Goal: Task Accomplishment & Management: Use online tool/utility

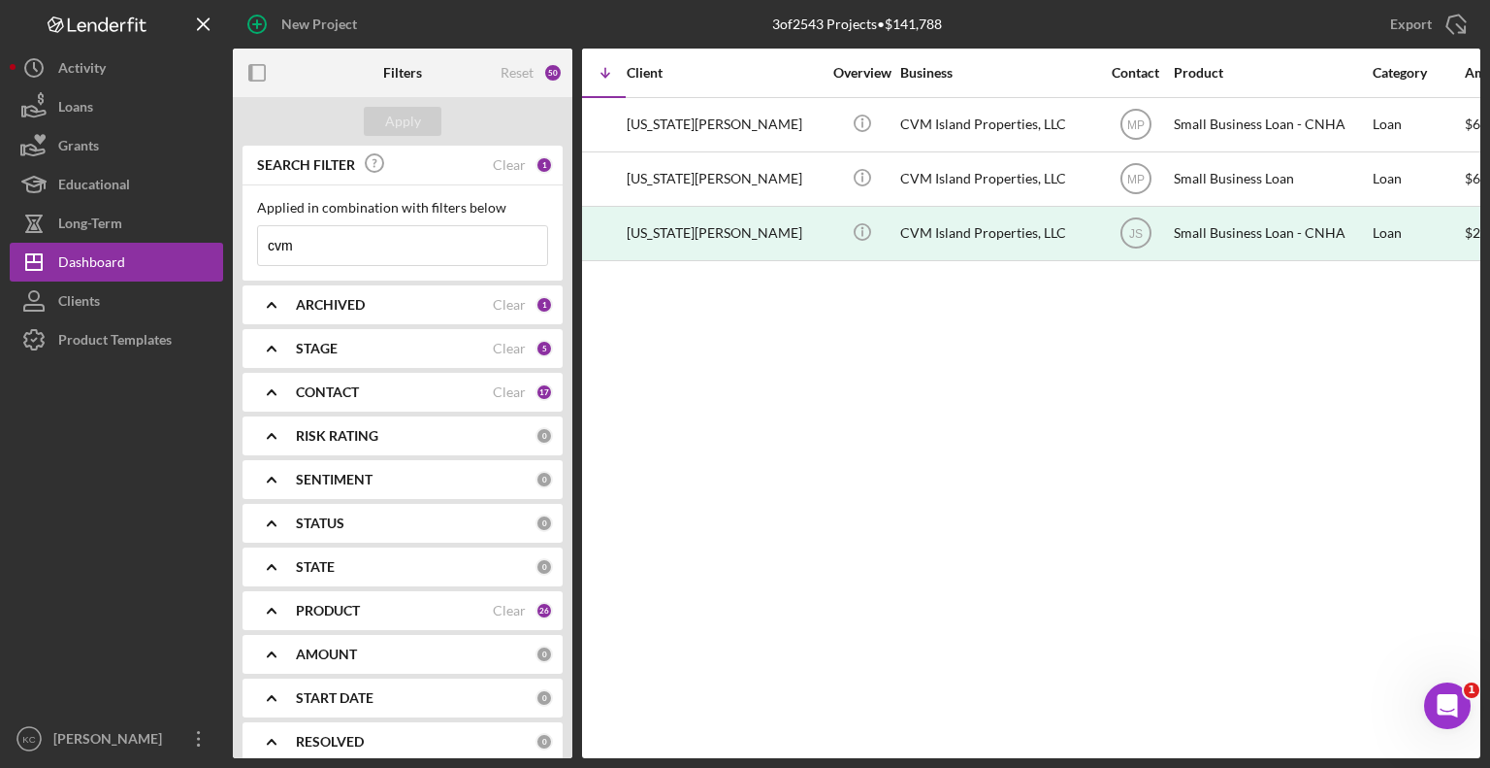
scroll to position [0, 133]
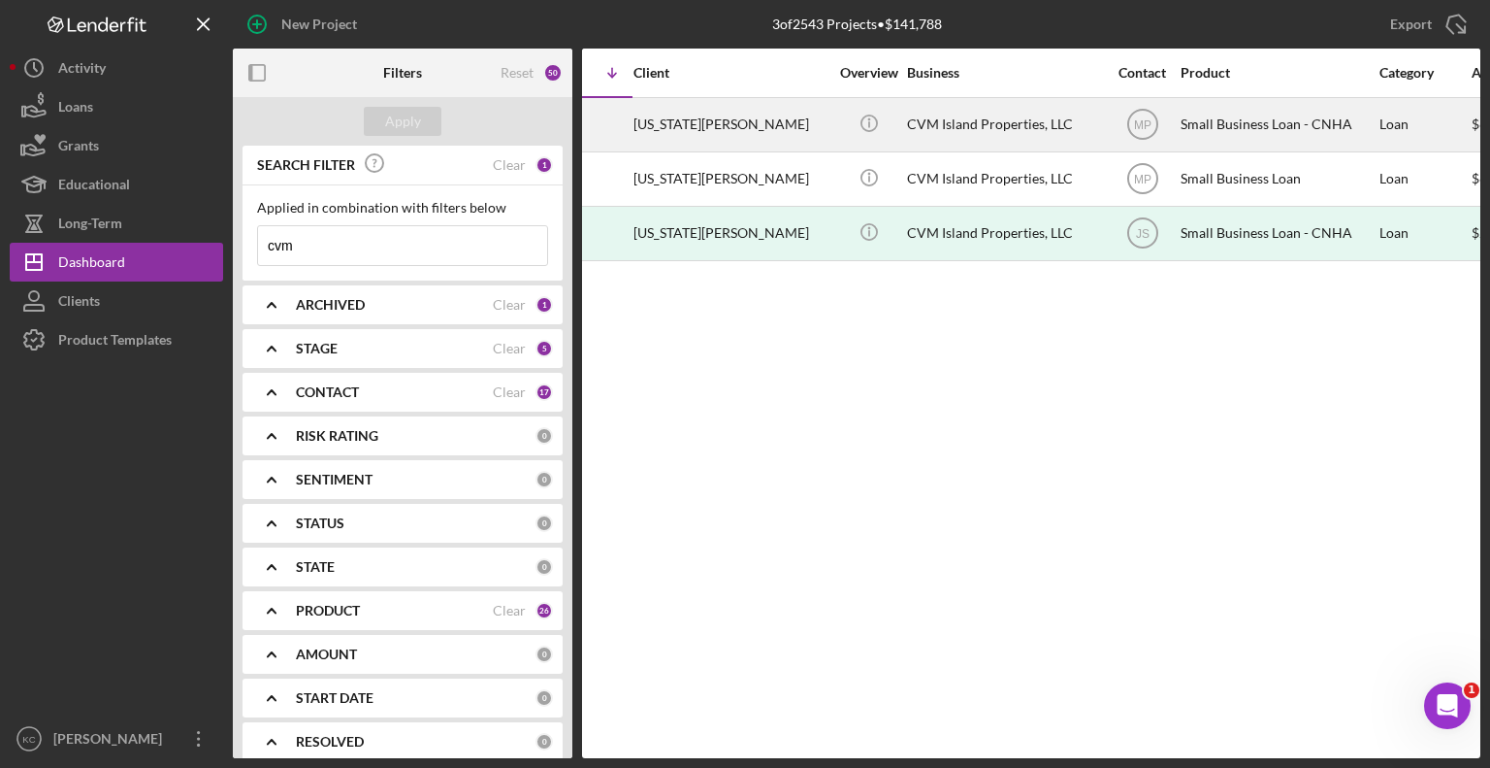
click at [943, 112] on div "CVM Island Properties, LLC" at bounding box center [1004, 124] width 194 height 51
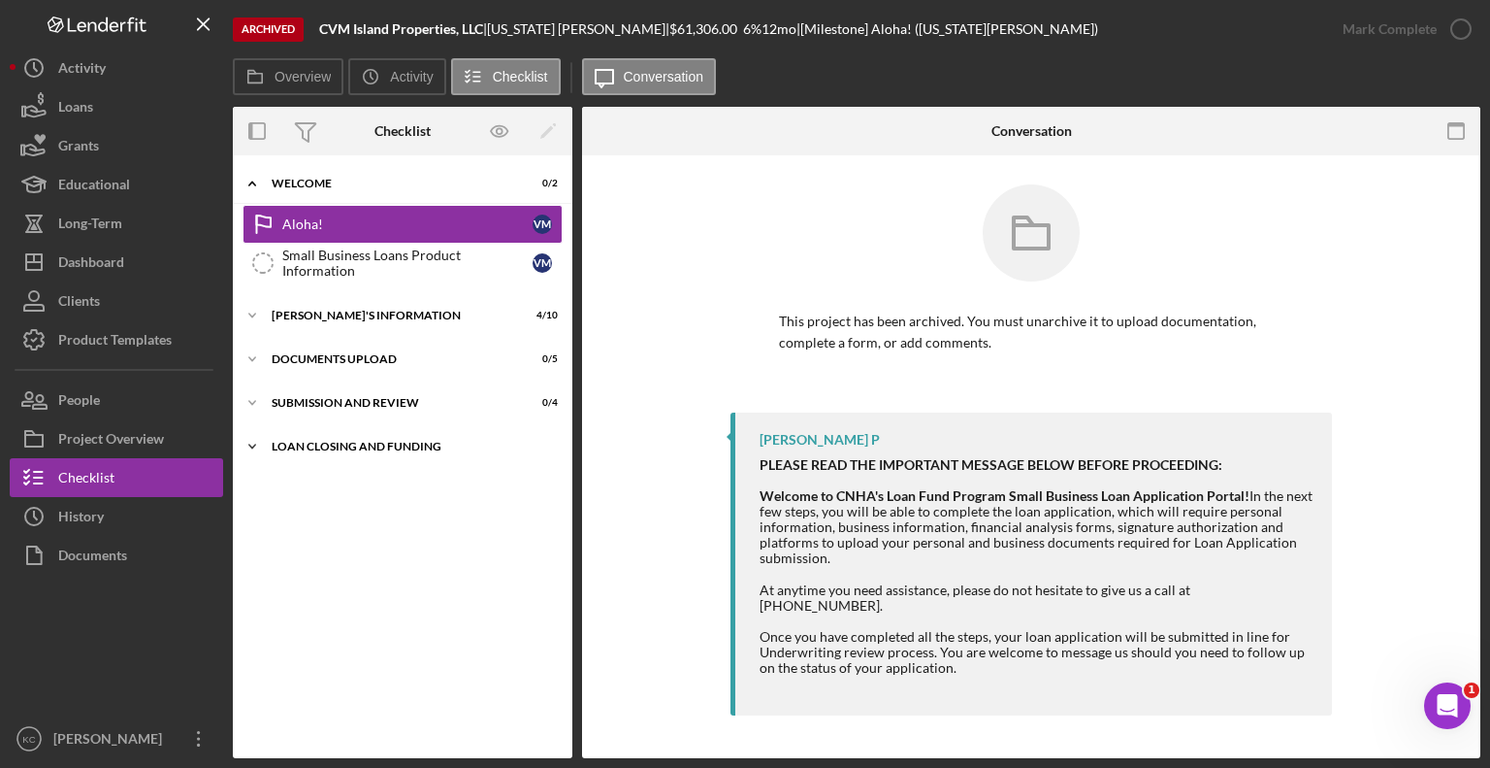
click at [317, 441] on div "LOAN CLOSING AND FUNDING" at bounding box center [410, 447] width 277 height 12
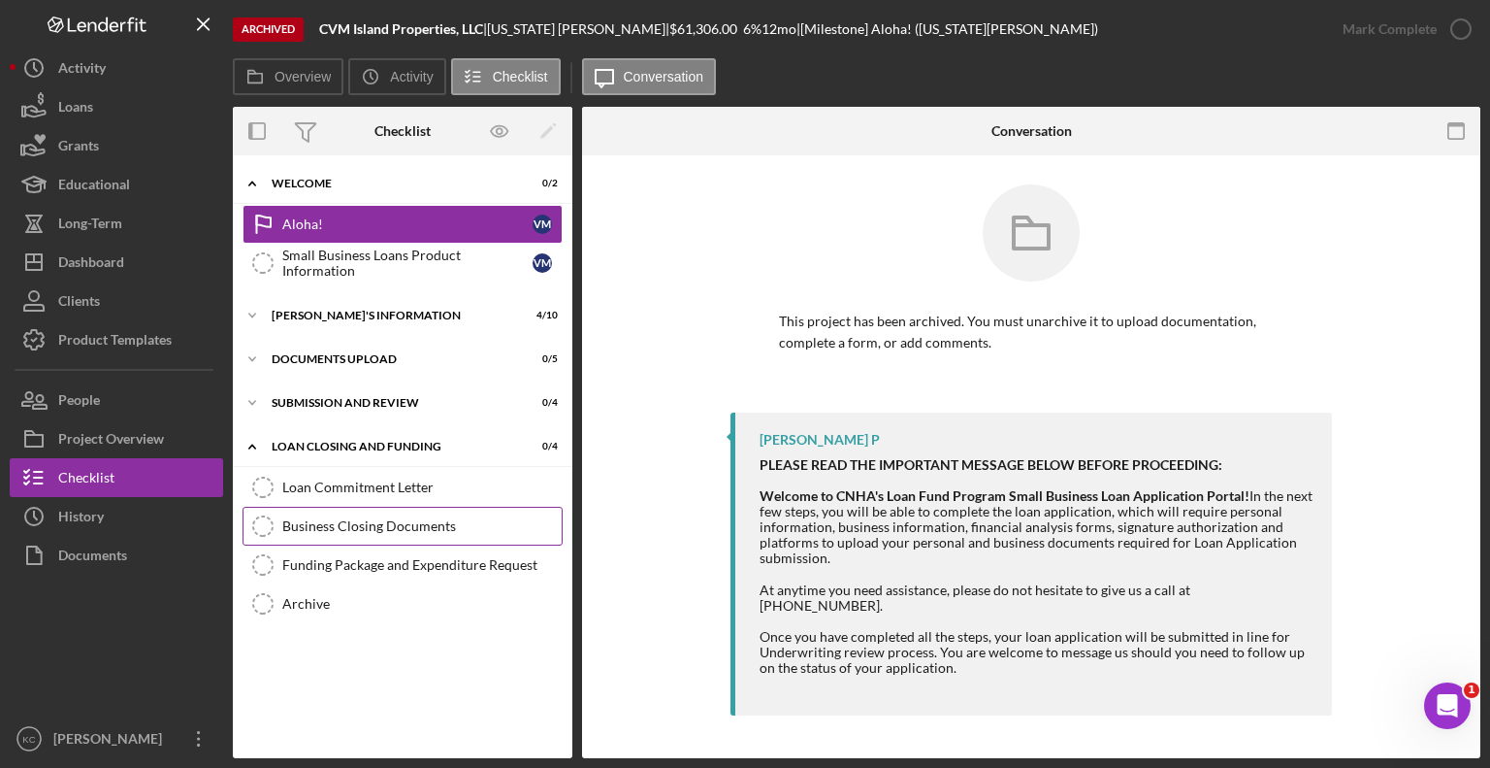
click at [345, 530] on div "Business Closing Documents" at bounding box center [421, 526] width 279 height 16
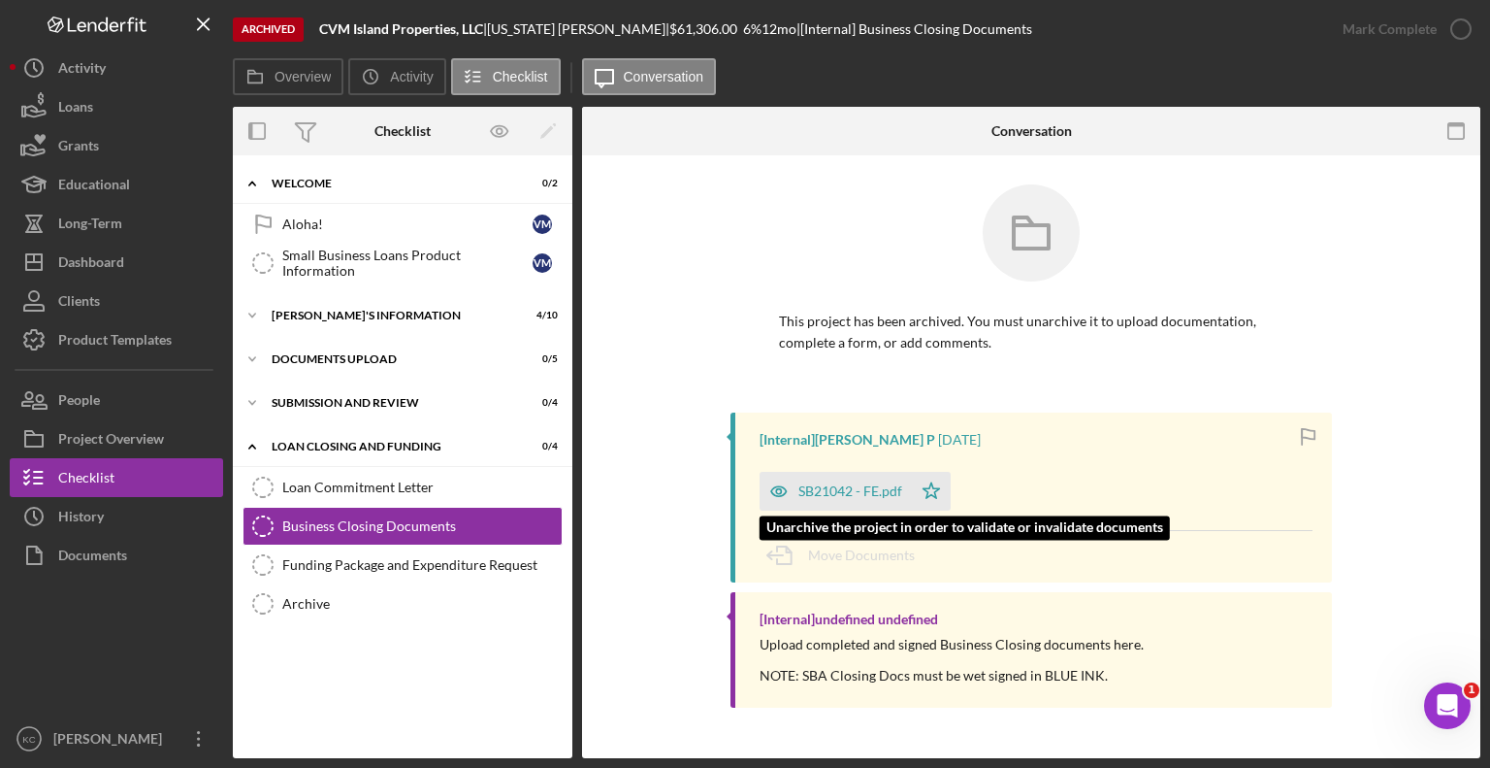
click at [802, 491] on div "SB21042 - FE.pdf" at bounding box center [851, 491] width 104 height 16
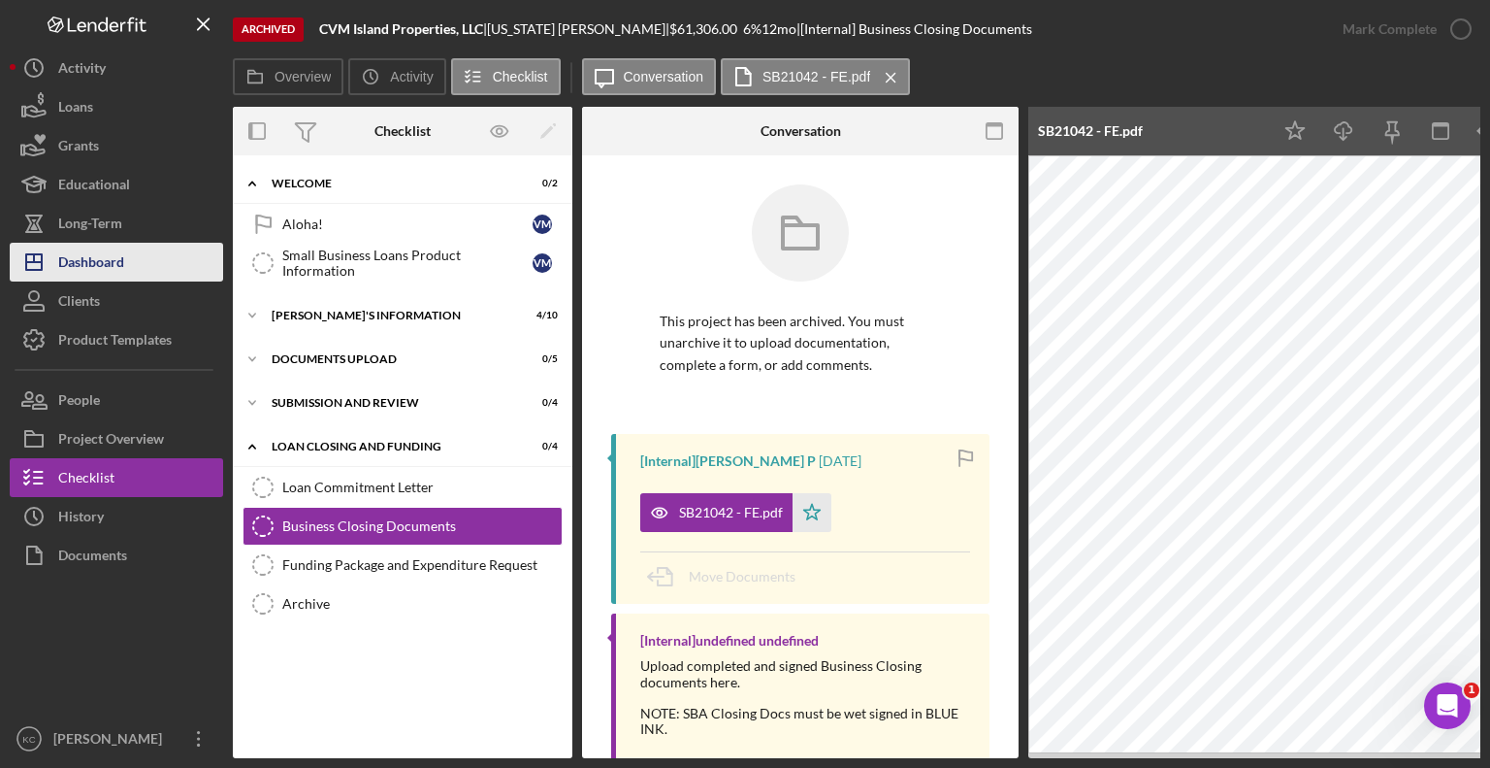
click at [97, 250] on div "Dashboard" at bounding box center [91, 265] width 66 height 44
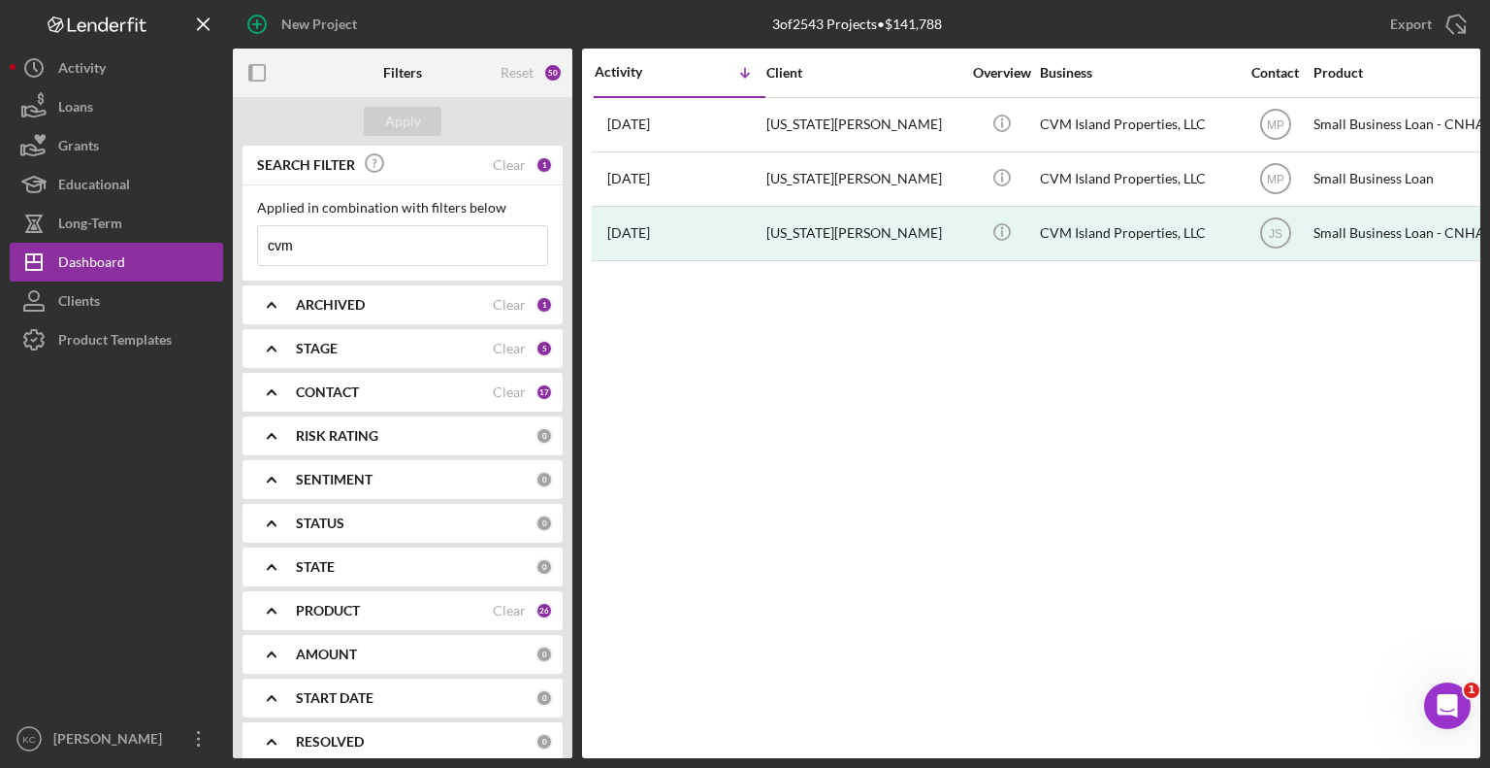
click at [422, 311] on div "ARCHIVED" at bounding box center [394, 305] width 197 height 16
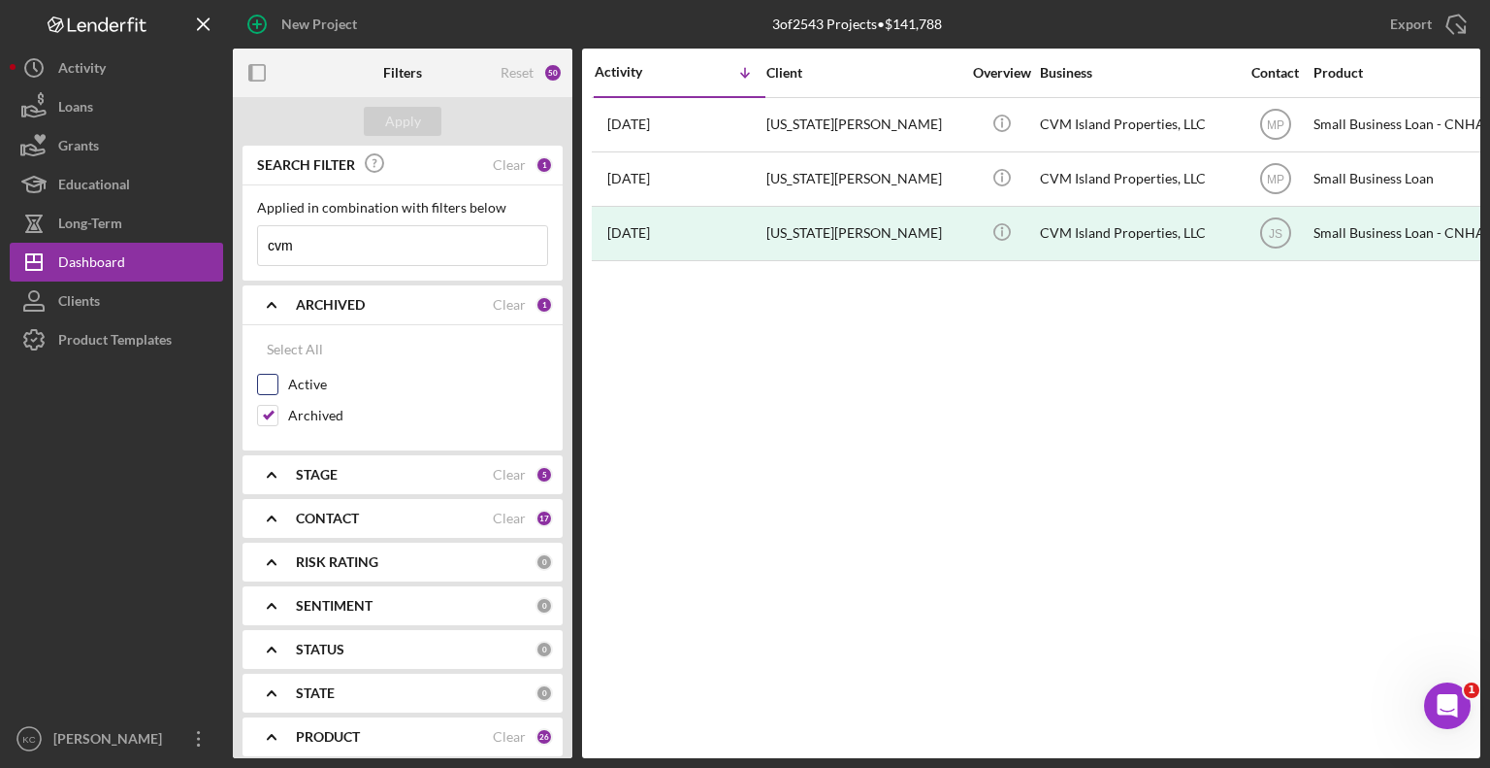
click at [273, 381] on input "Active" at bounding box center [267, 384] width 19 height 19
checkbox input "true"
click at [272, 410] on input "Archived" at bounding box center [267, 415] width 19 height 19
checkbox input "false"
click at [270, 507] on icon "Icon/Expander" at bounding box center [271, 518] width 49 height 49
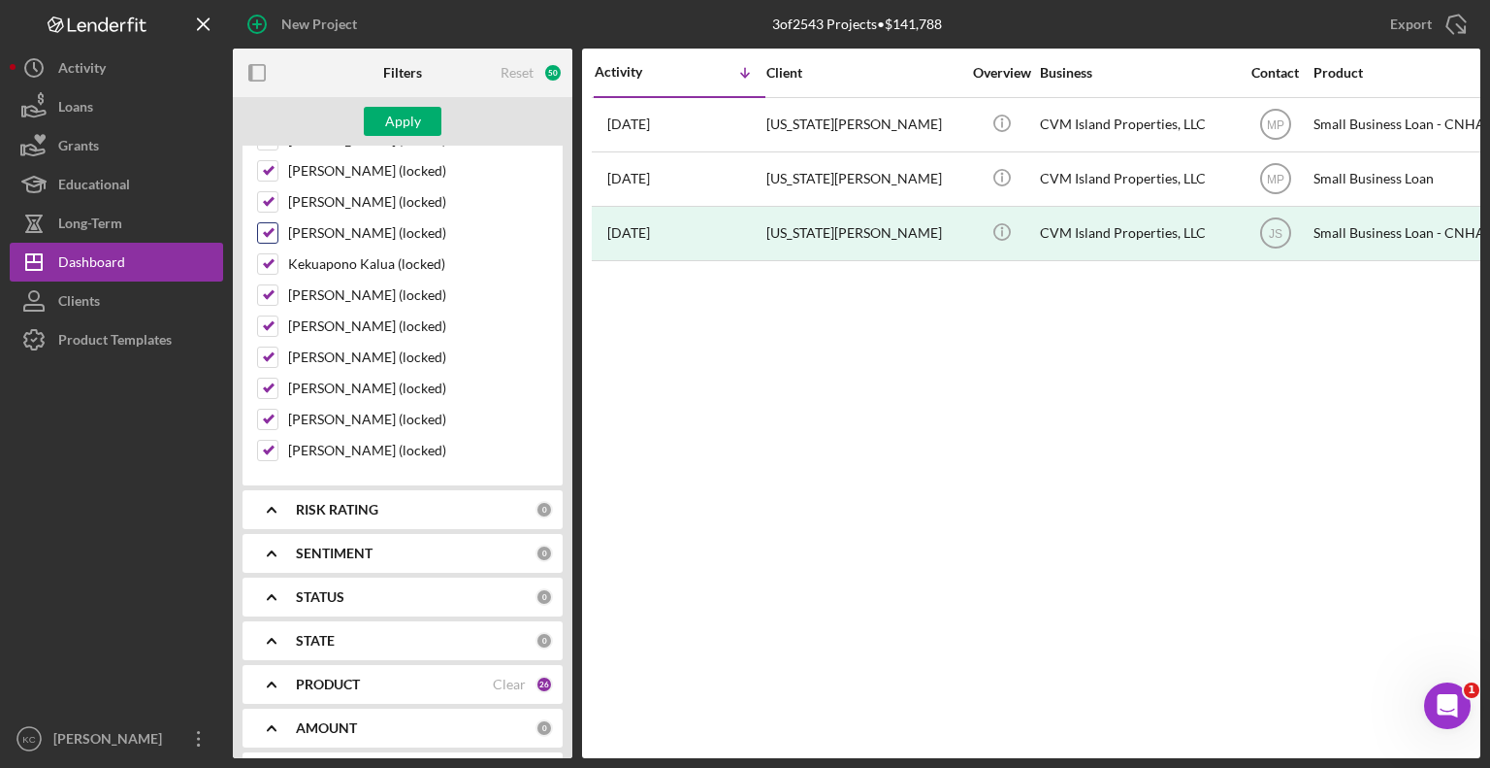
scroll to position [873, 0]
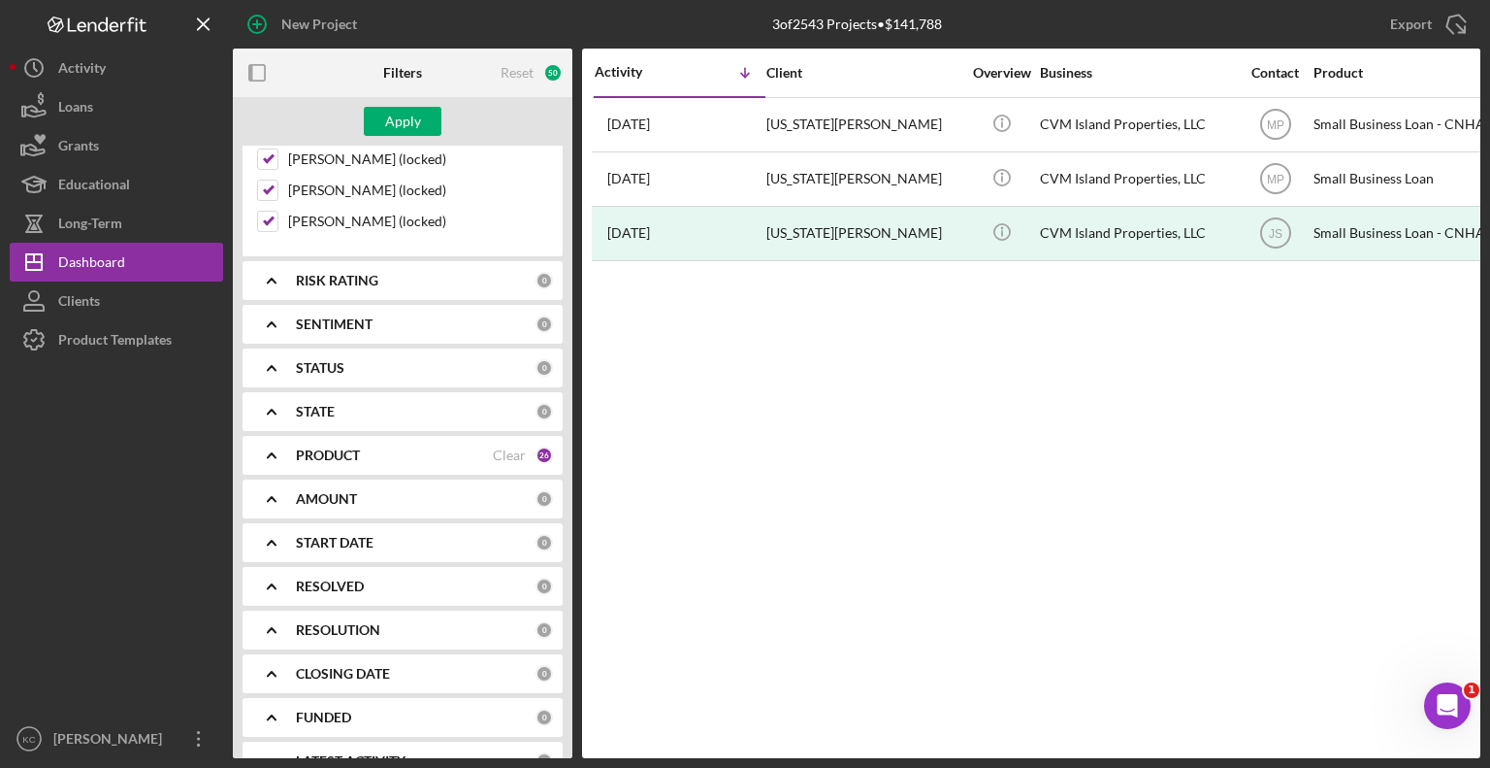
click at [292, 441] on icon "Icon/Expander" at bounding box center [271, 455] width 49 height 49
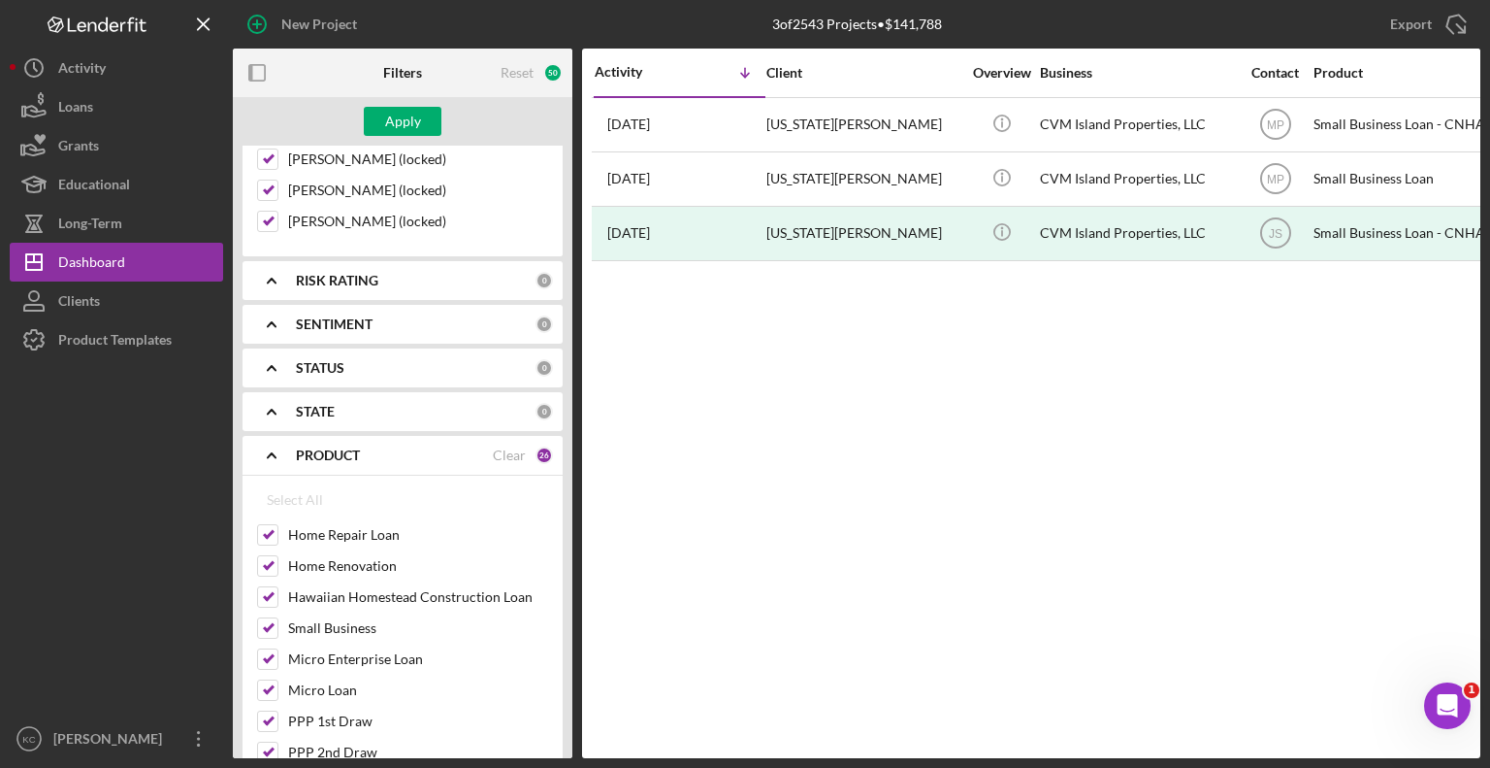
click at [485, 447] on div "PRODUCT" at bounding box center [394, 455] width 197 height 16
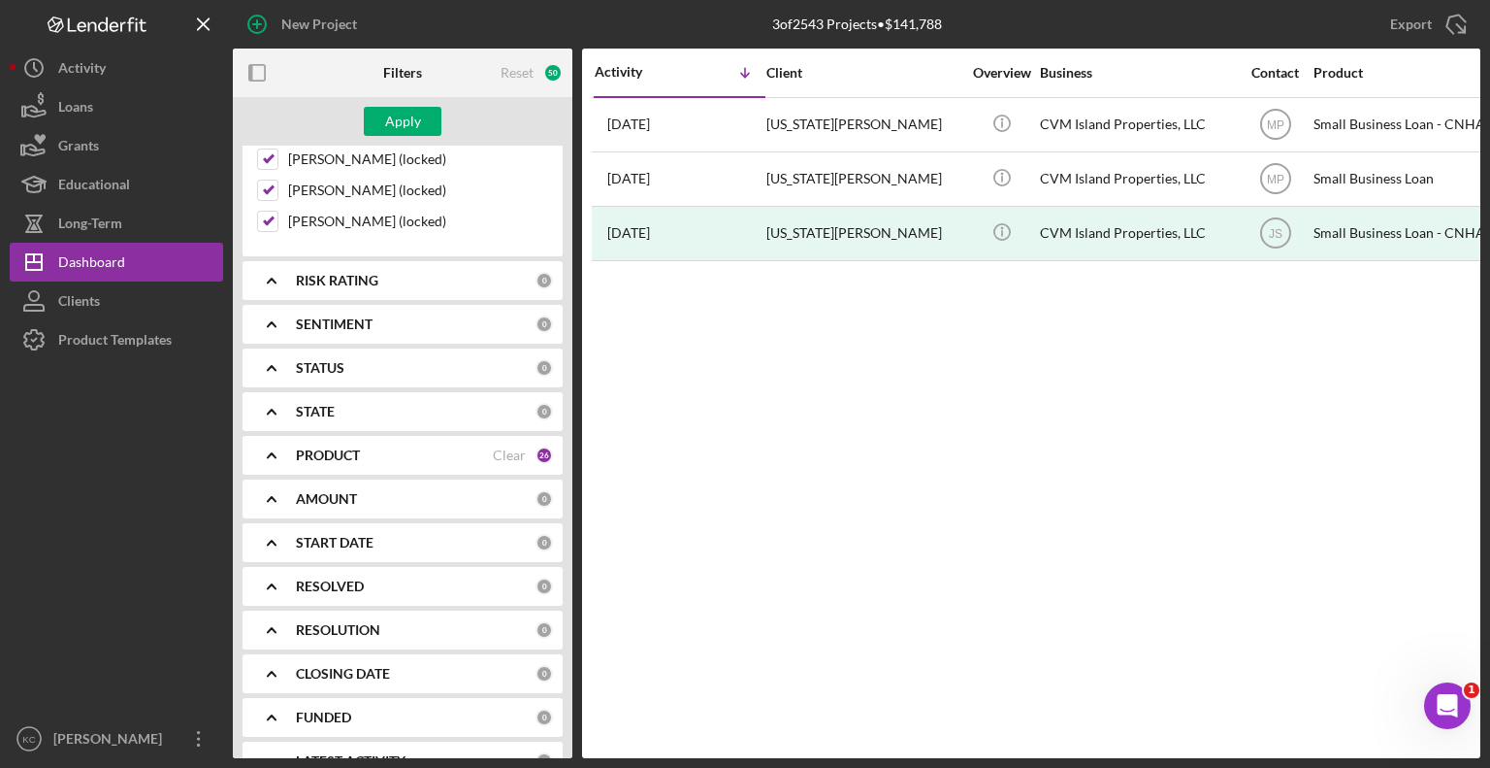
scroll to position [900, 0]
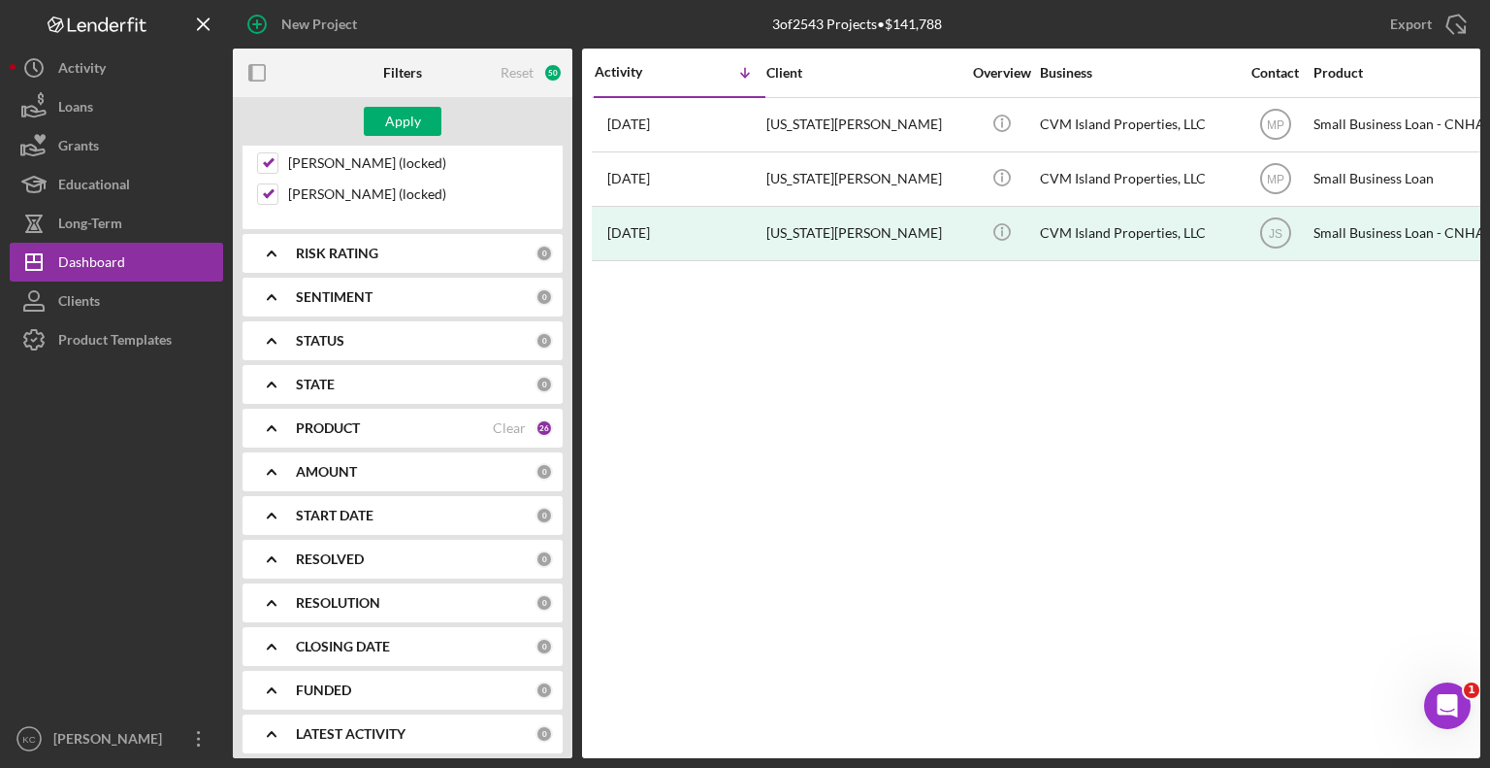
click at [349, 432] on div "PRODUCT Clear 26" at bounding box center [424, 428] width 257 height 39
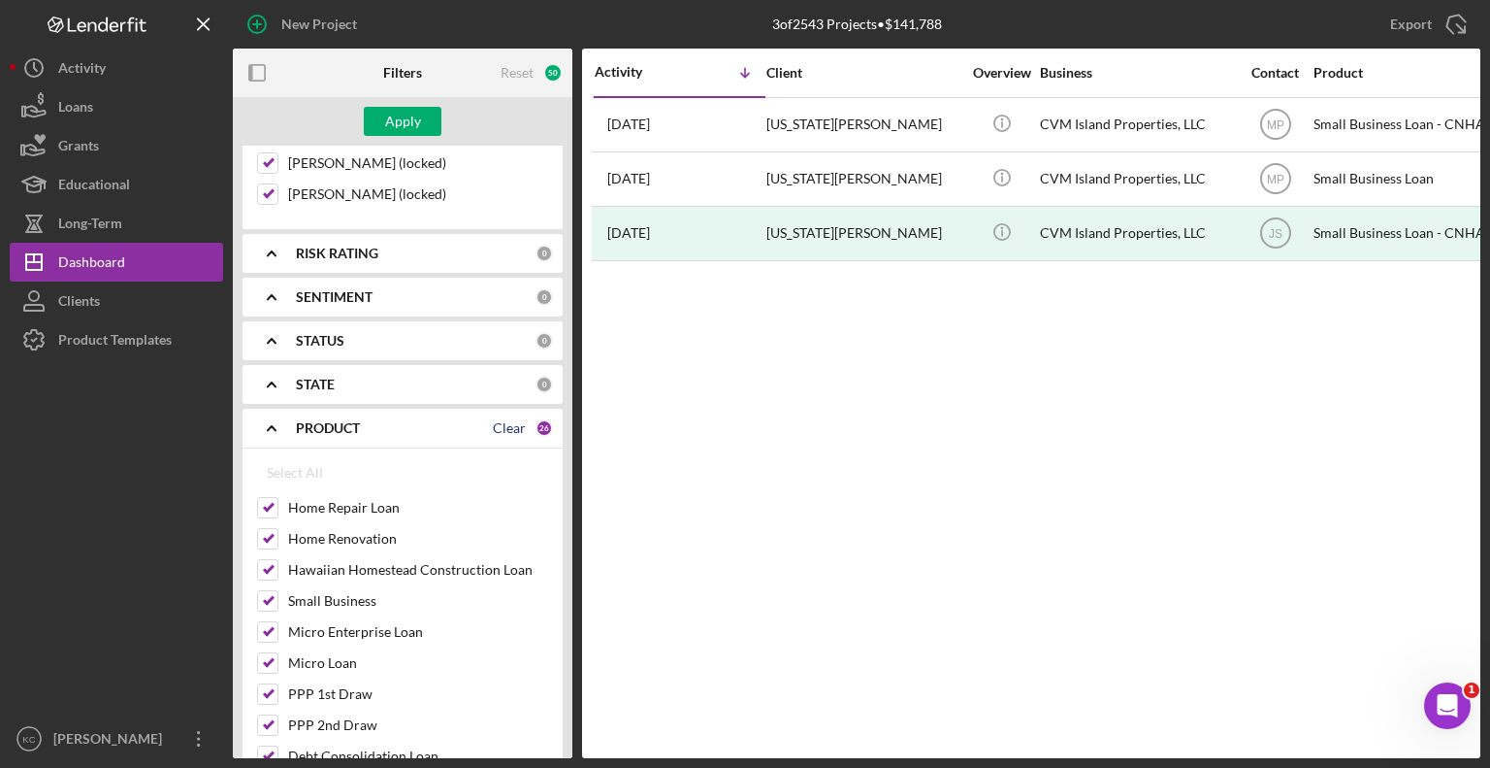
click at [509, 420] on div "Clear" at bounding box center [509, 428] width 33 height 16
checkbox input "false"
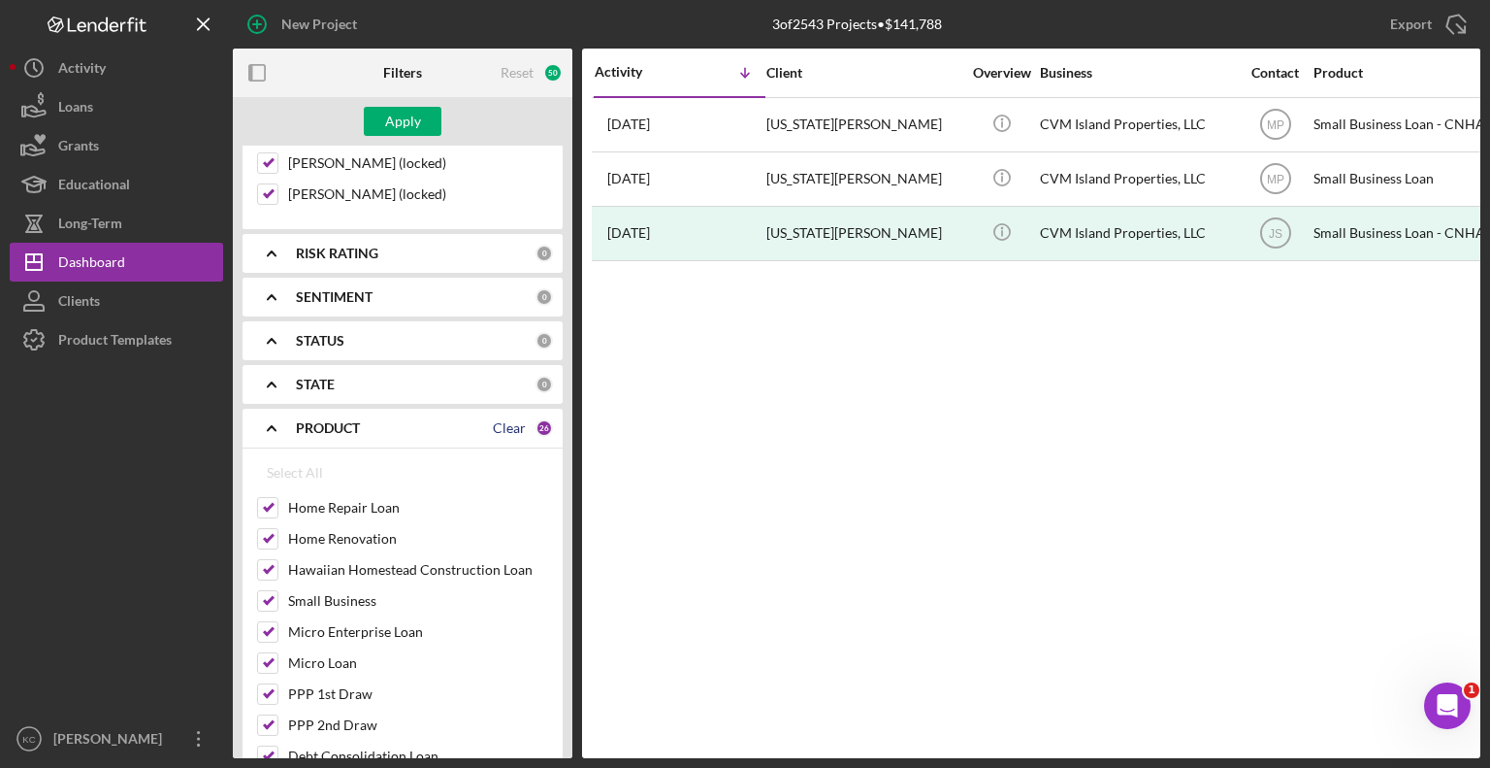
checkbox input "false"
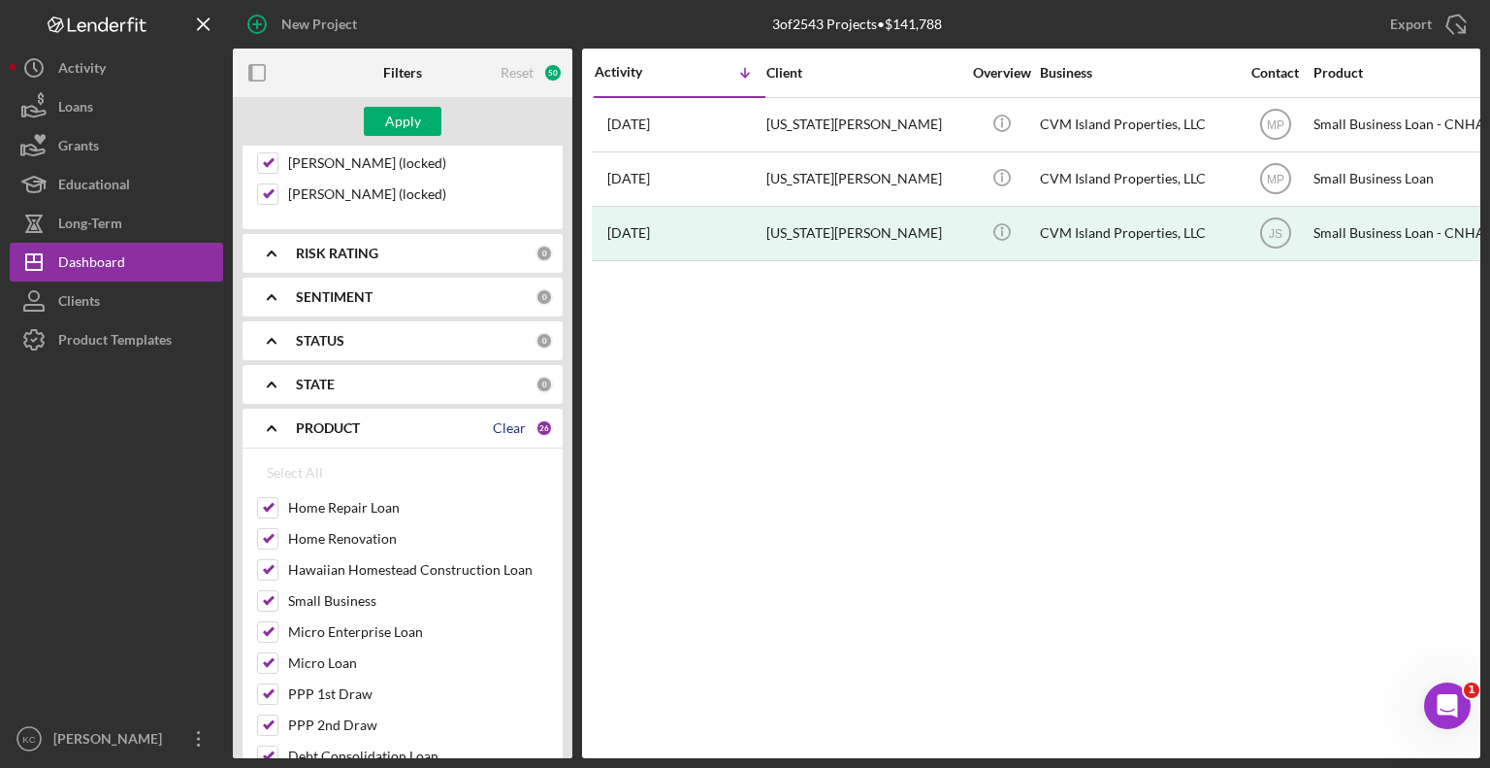
checkbox input "false"
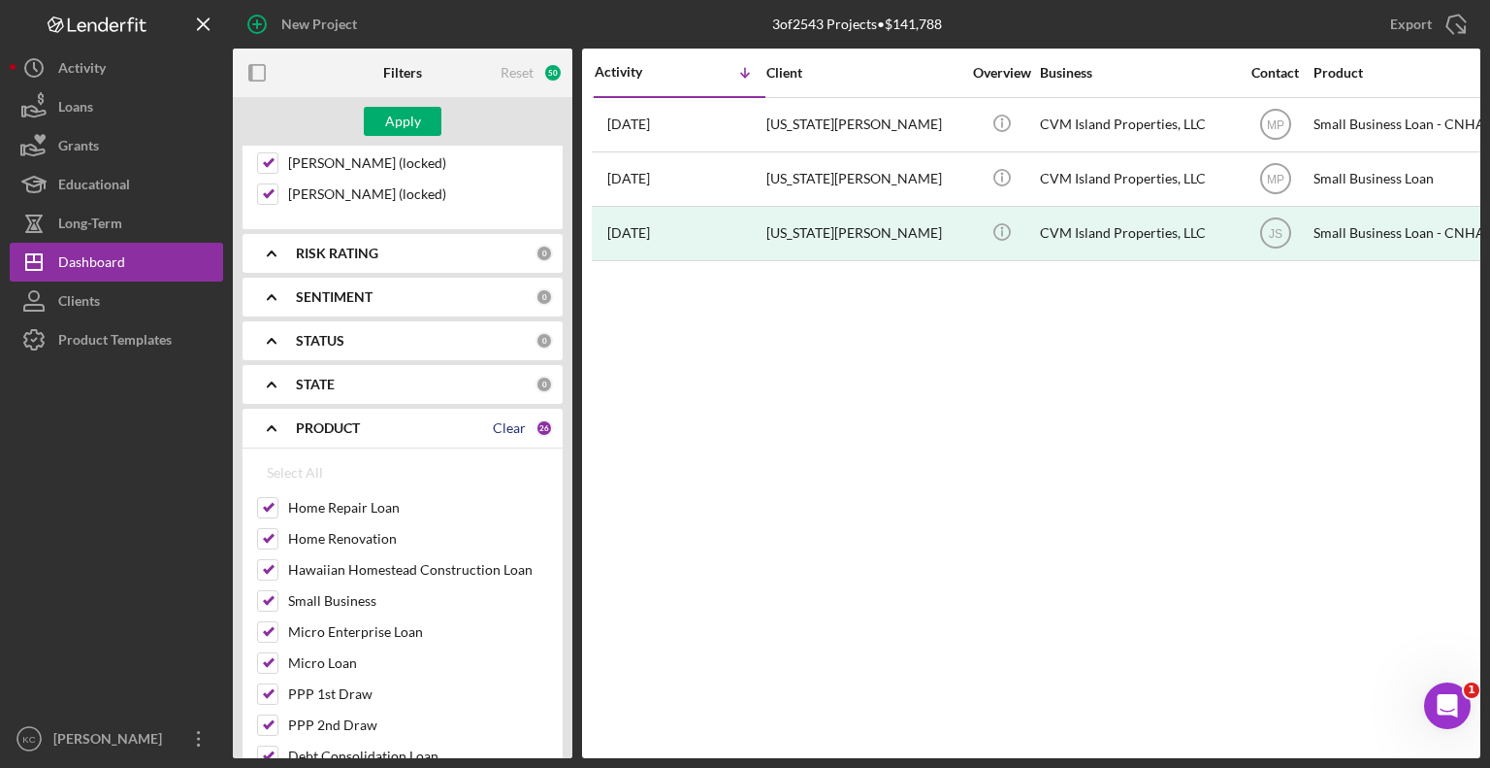
checkbox input "false"
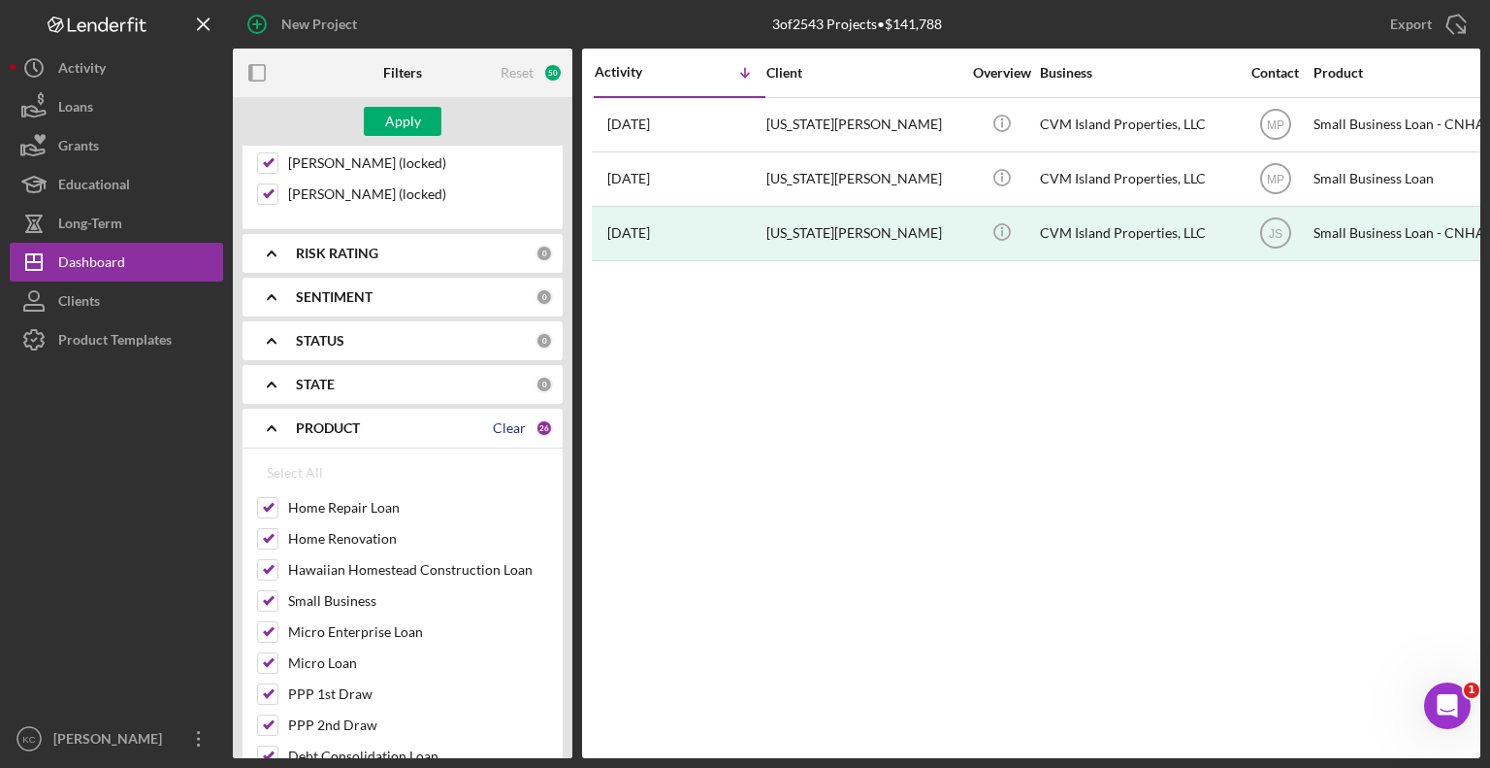
checkbox input "false"
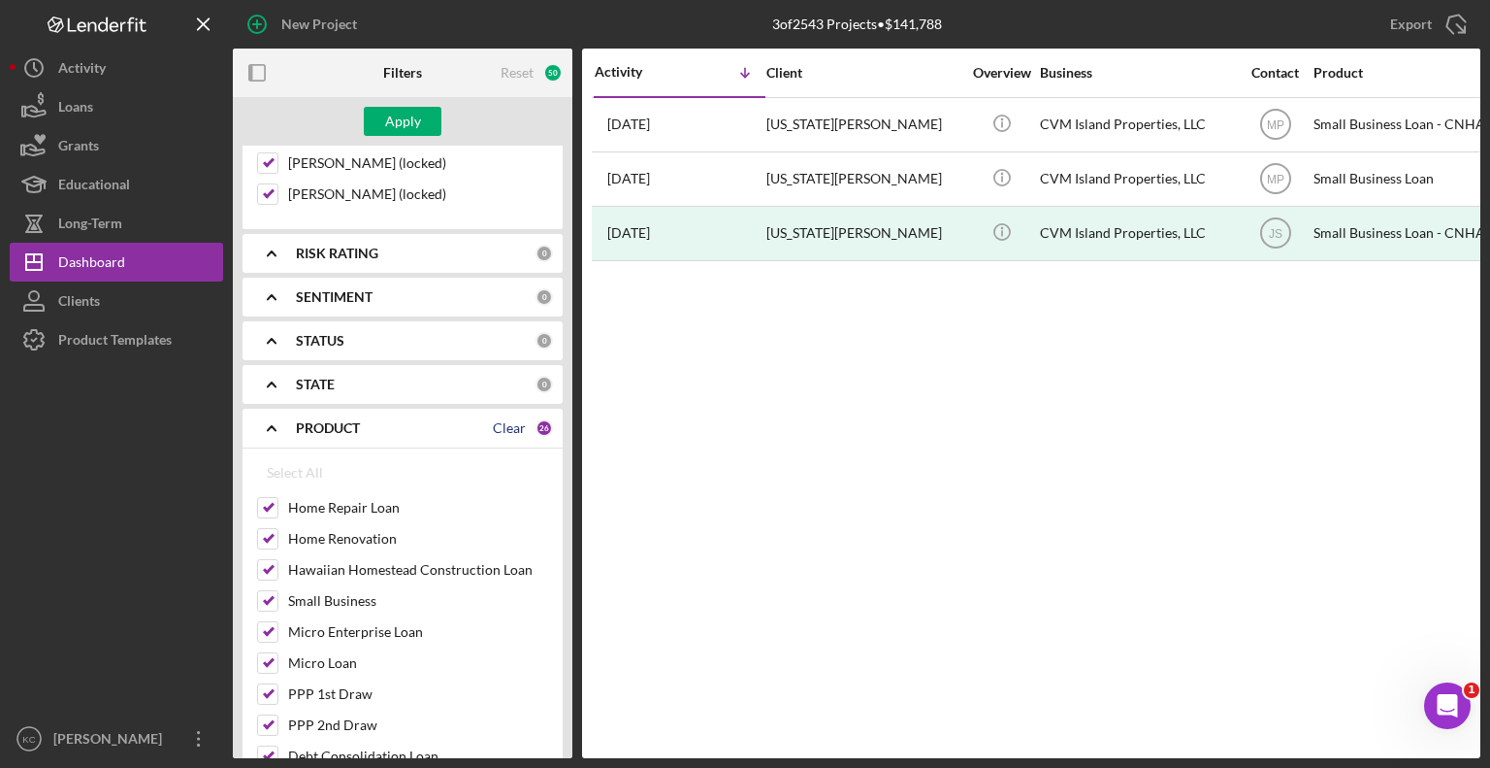
checkbox input "false"
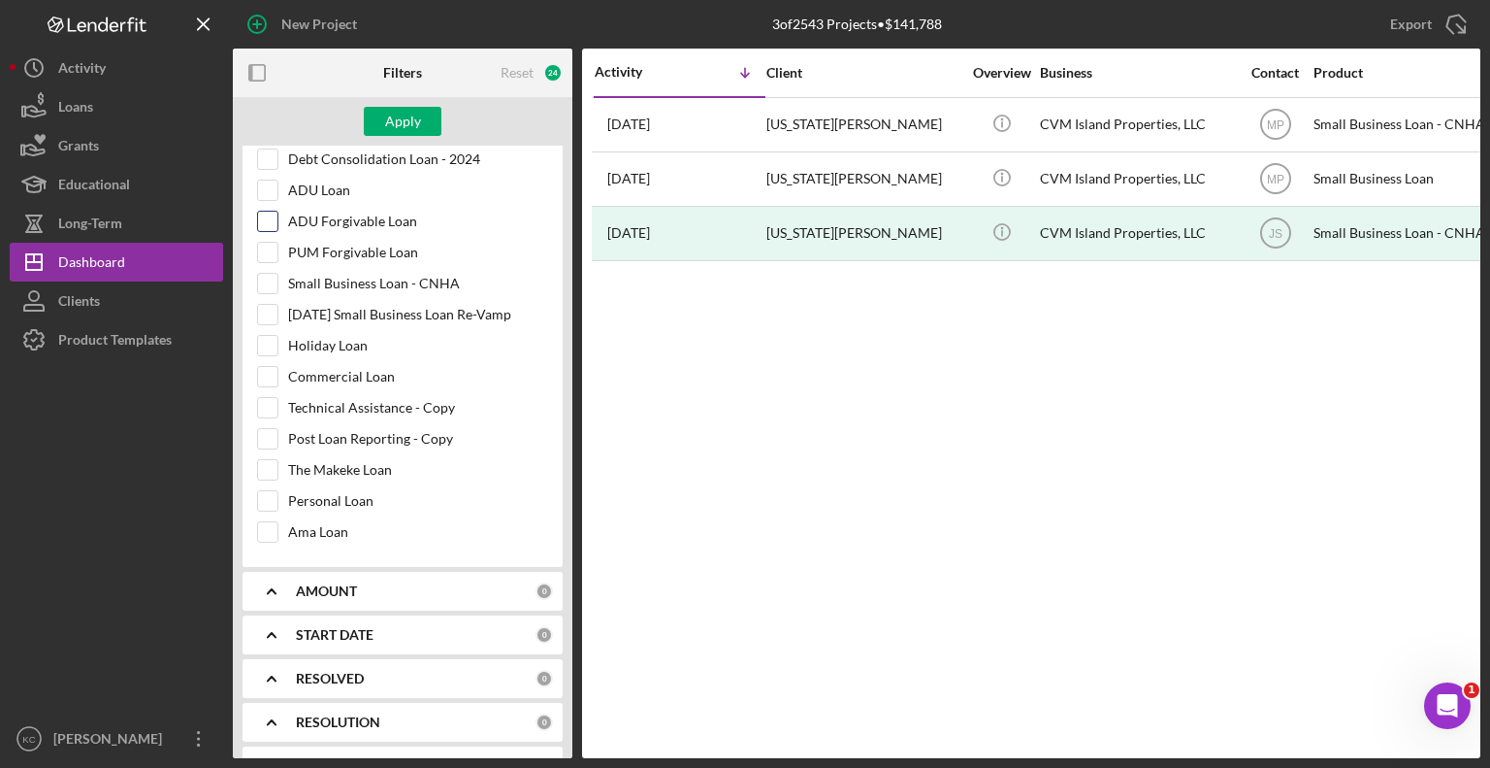
scroll to position [1677, 0]
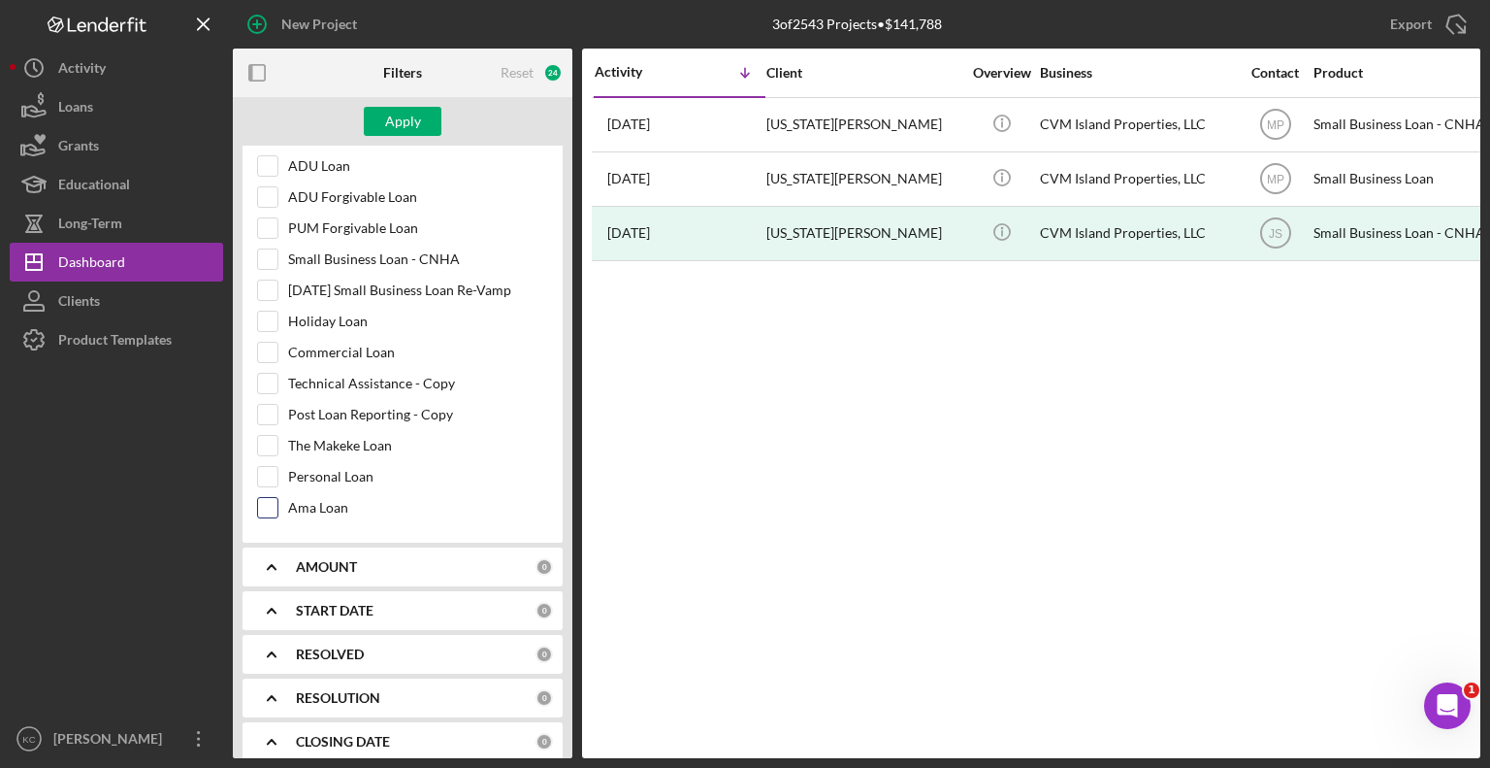
click at [268, 498] on input "Ama Loan" at bounding box center [267, 507] width 19 height 19
checkbox input "true"
click at [431, 117] on button "Apply" at bounding box center [403, 121] width 78 height 29
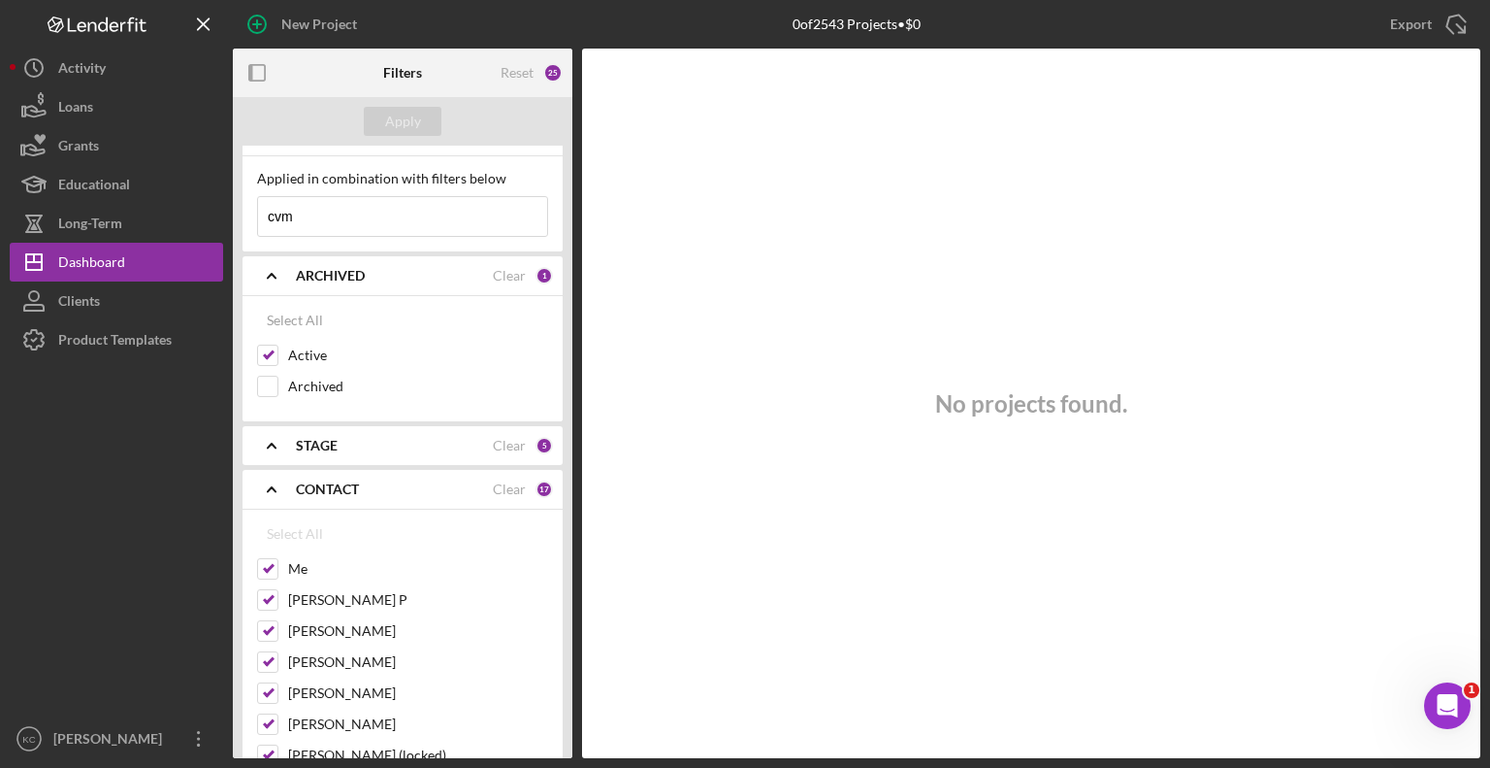
scroll to position [0, 0]
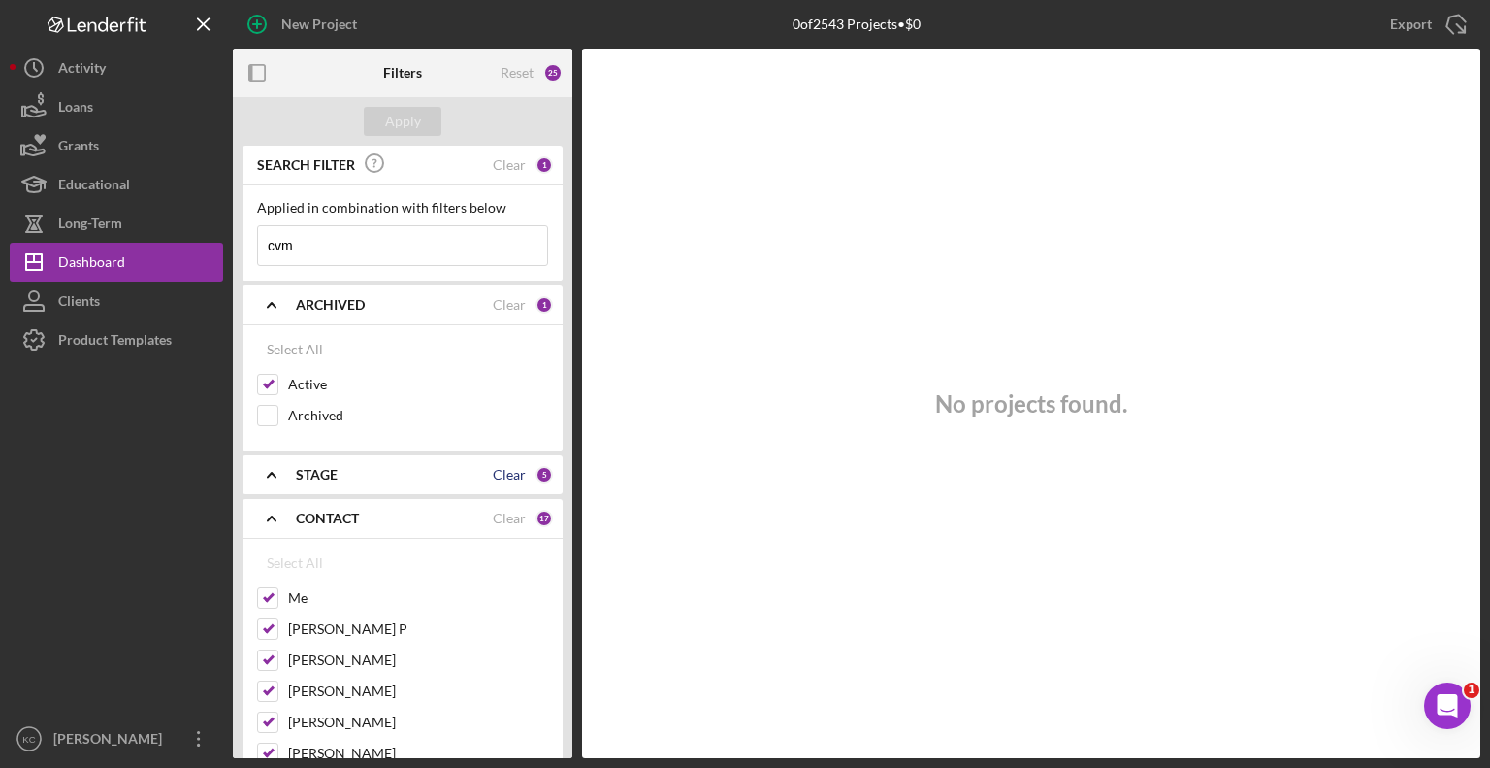
click at [493, 476] on div "Clear" at bounding box center [509, 475] width 33 height 16
click at [502, 518] on div "Clear" at bounding box center [509, 518] width 33 height 16
checkbox input "false"
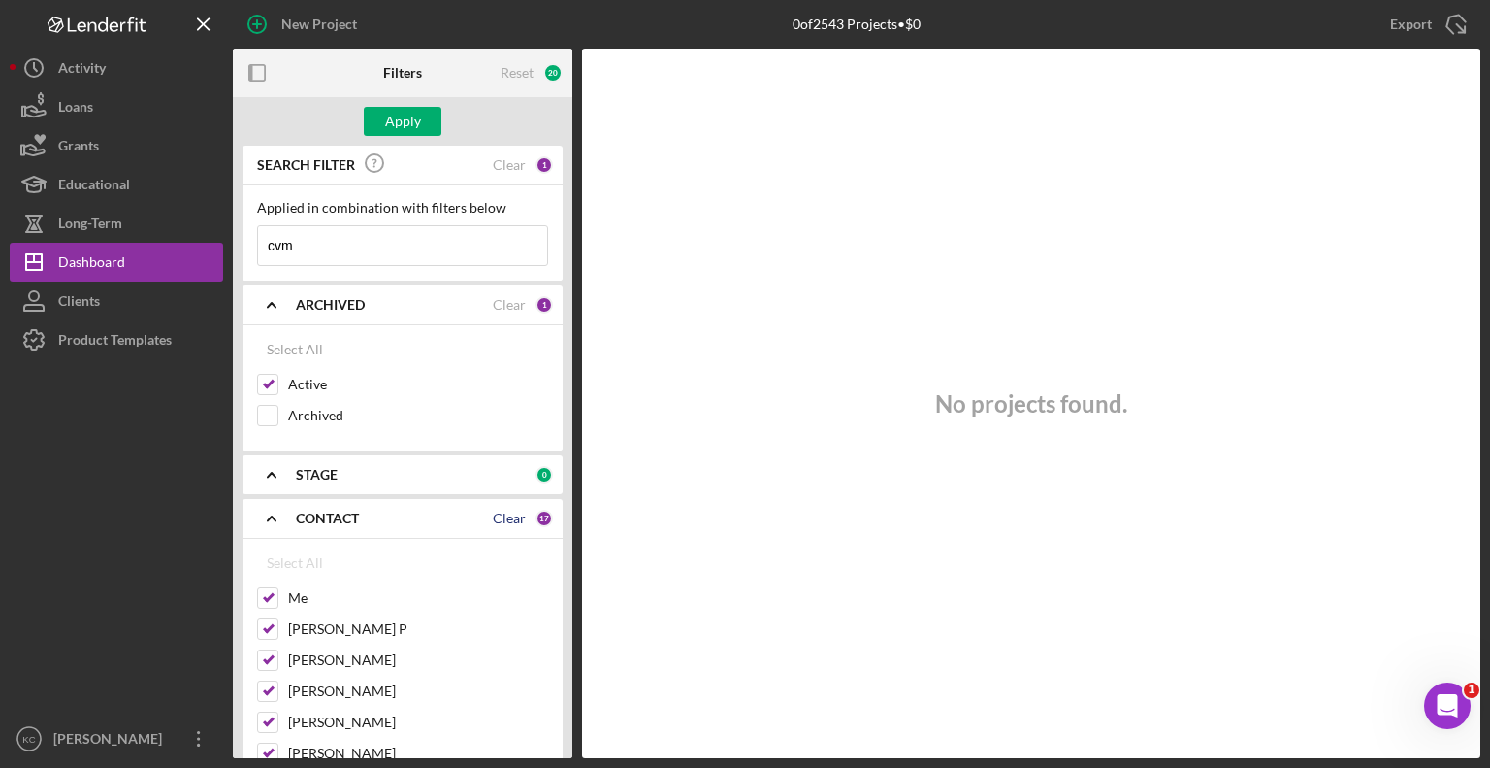
checkbox input "false"
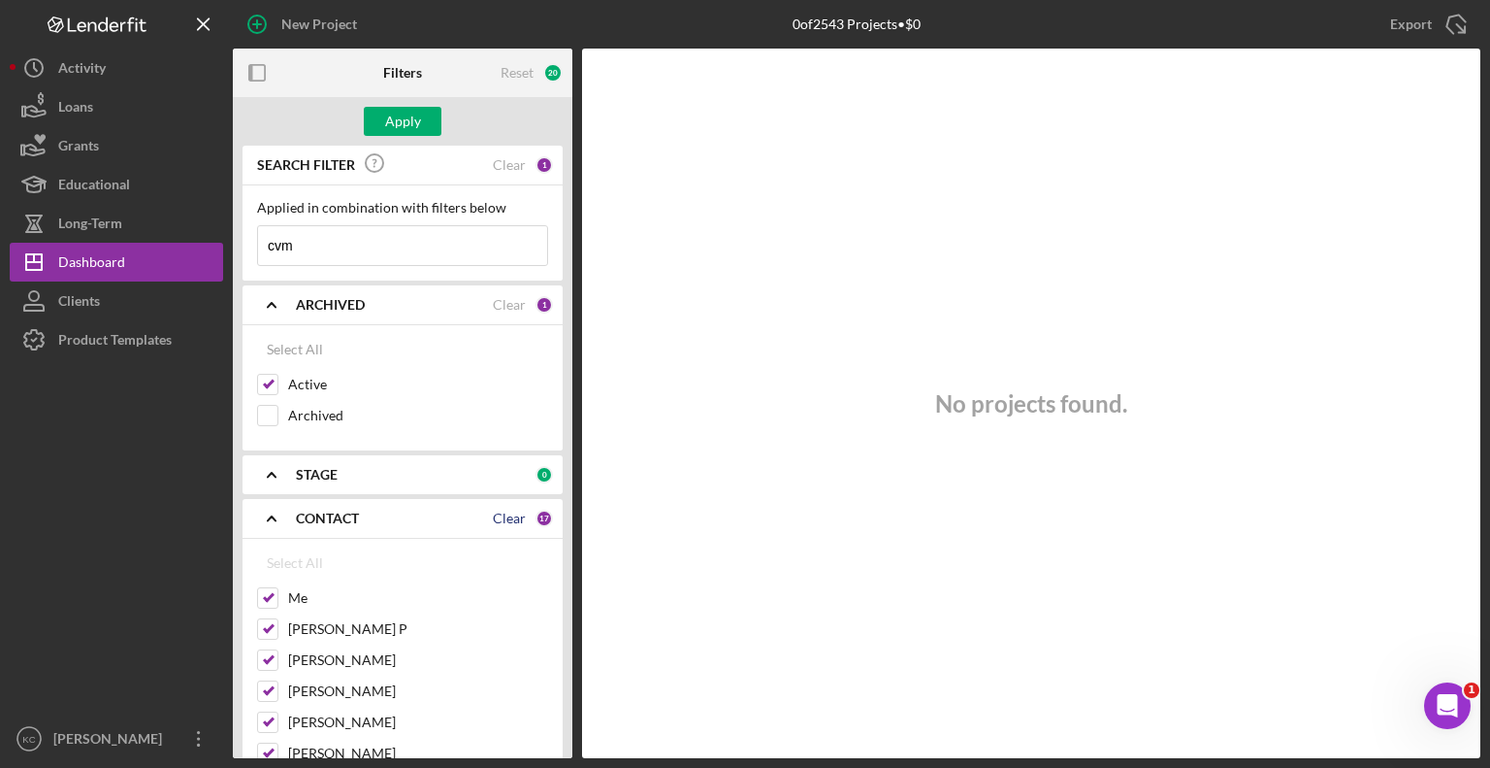
checkbox input "false"
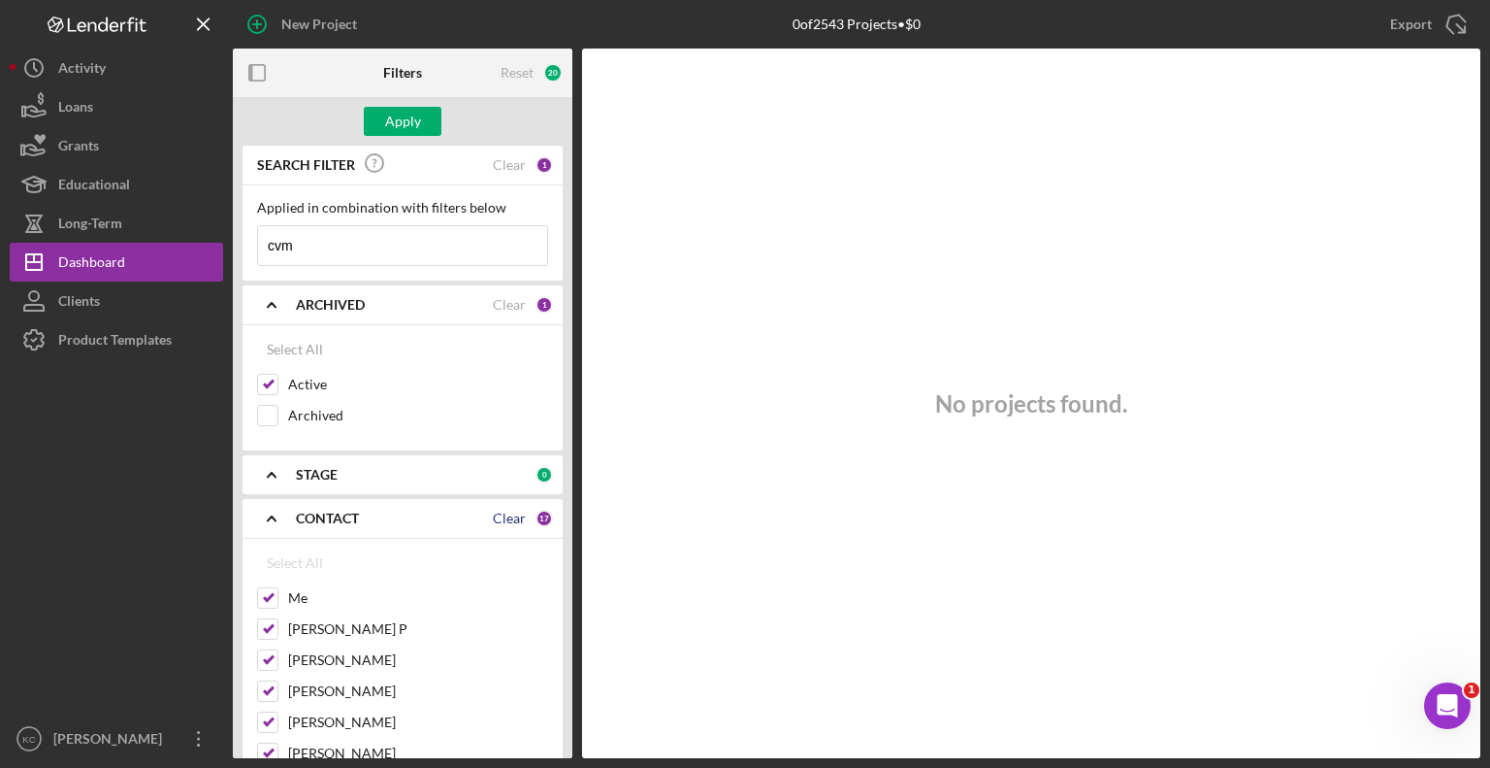
checkbox input "false"
click at [396, 125] on div "Apply" at bounding box center [403, 121] width 36 height 29
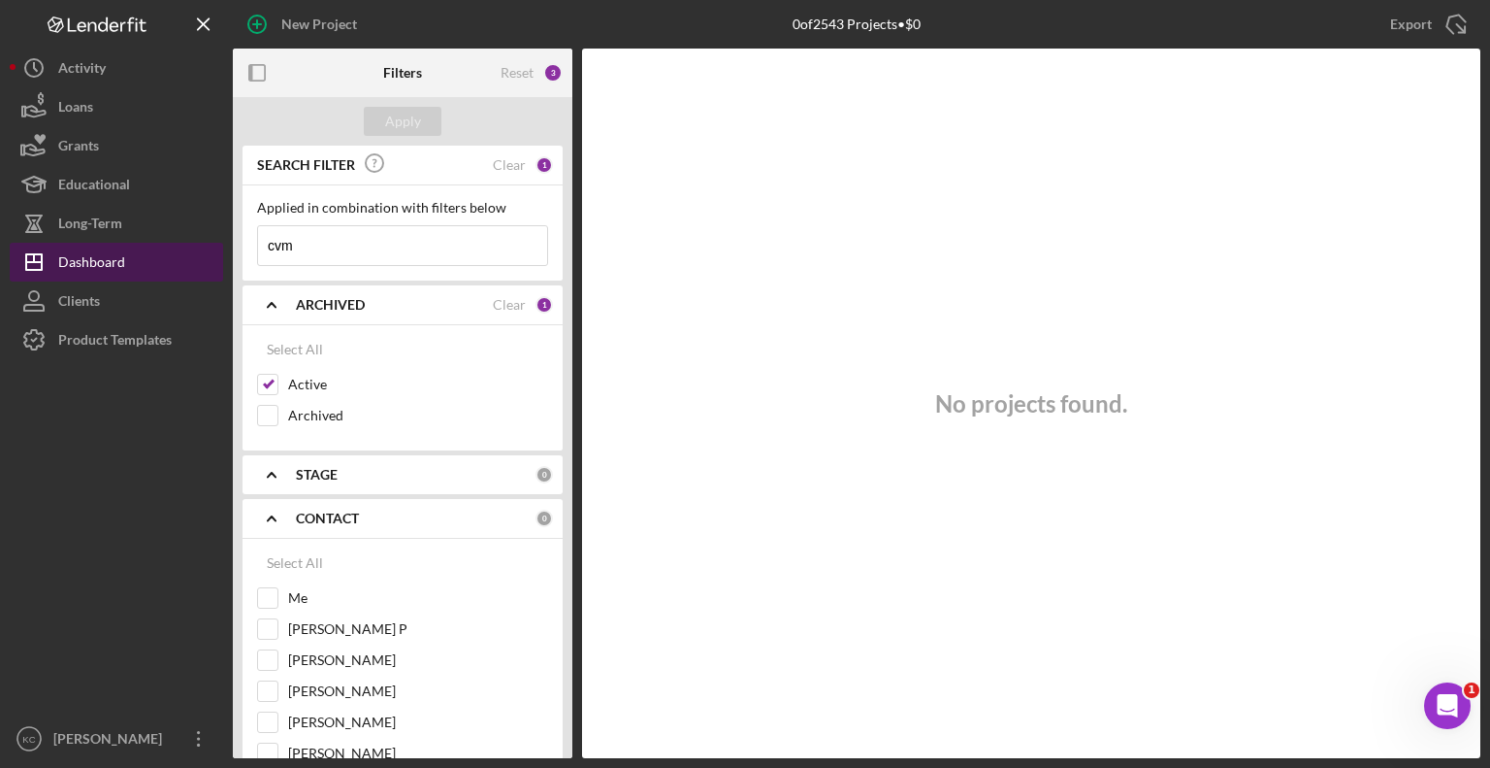
drag, startPoint x: 328, startPoint y: 247, endPoint x: 190, endPoint y: 249, distance: 137.8
click at [190, 249] on div "New Project 0 of 2543 Projects • $0 cvm Export Icon/Export Filters Reset 3 Appl…" at bounding box center [745, 379] width 1471 height 758
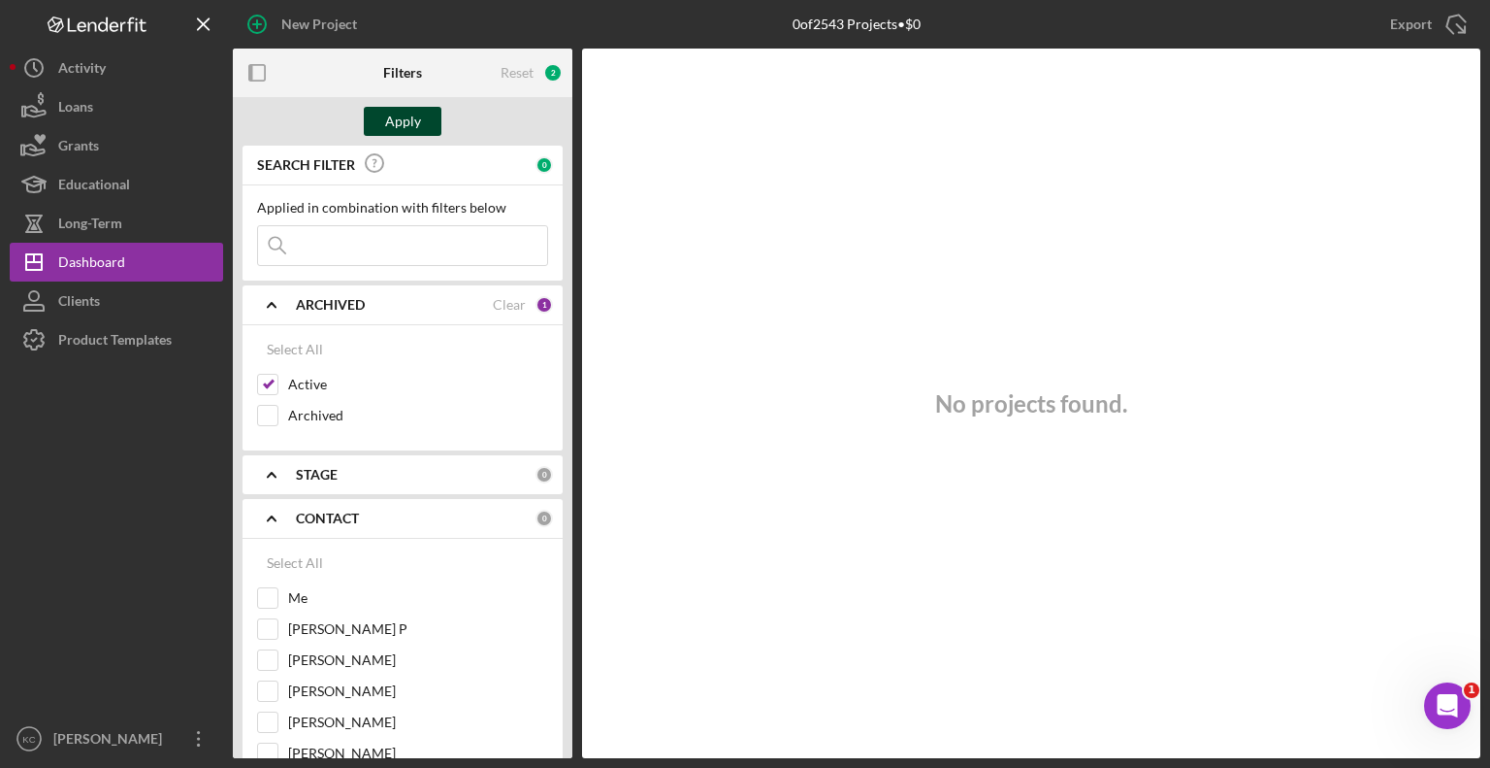
click at [417, 127] on div "Apply" at bounding box center [403, 121] width 36 height 29
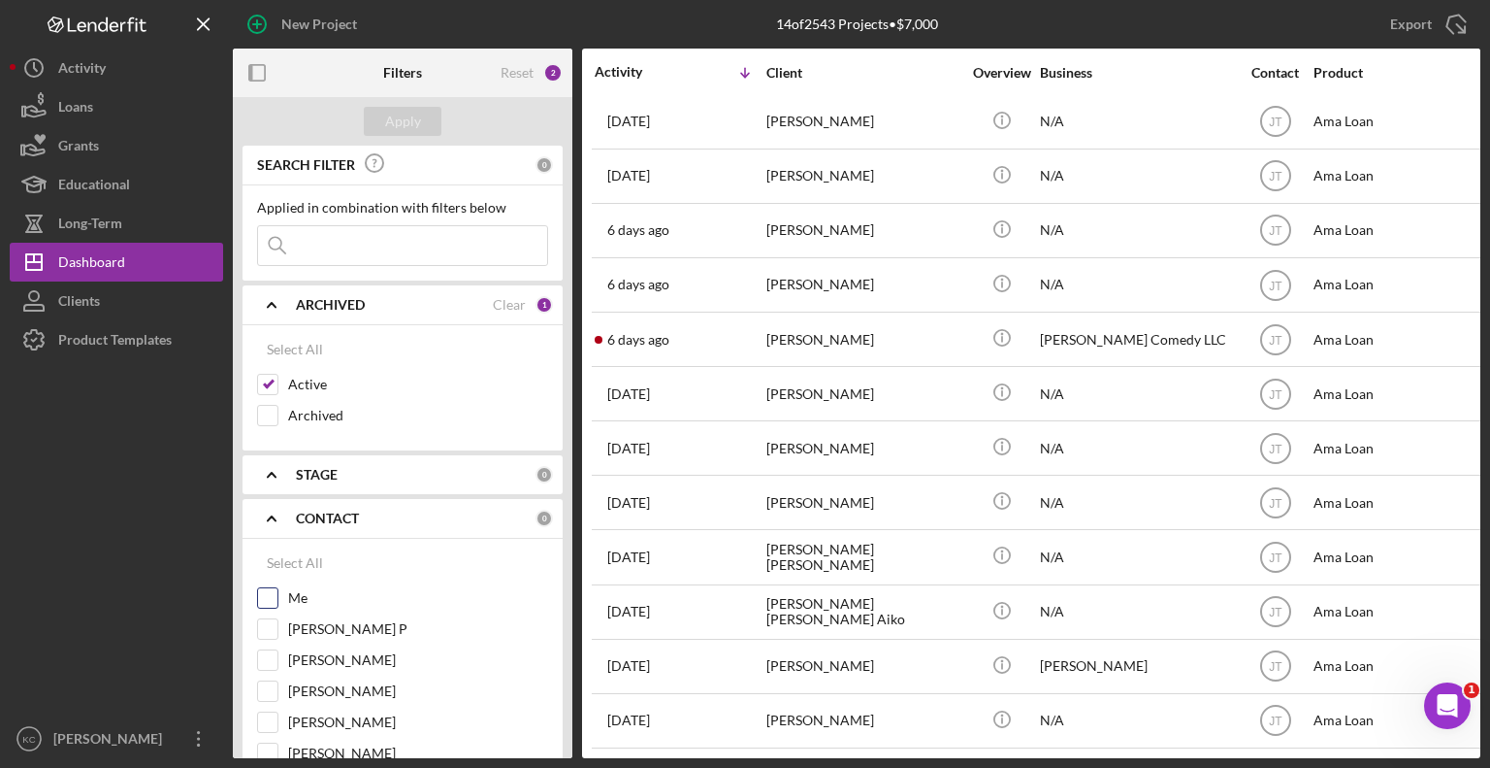
scroll to position [97, 0]
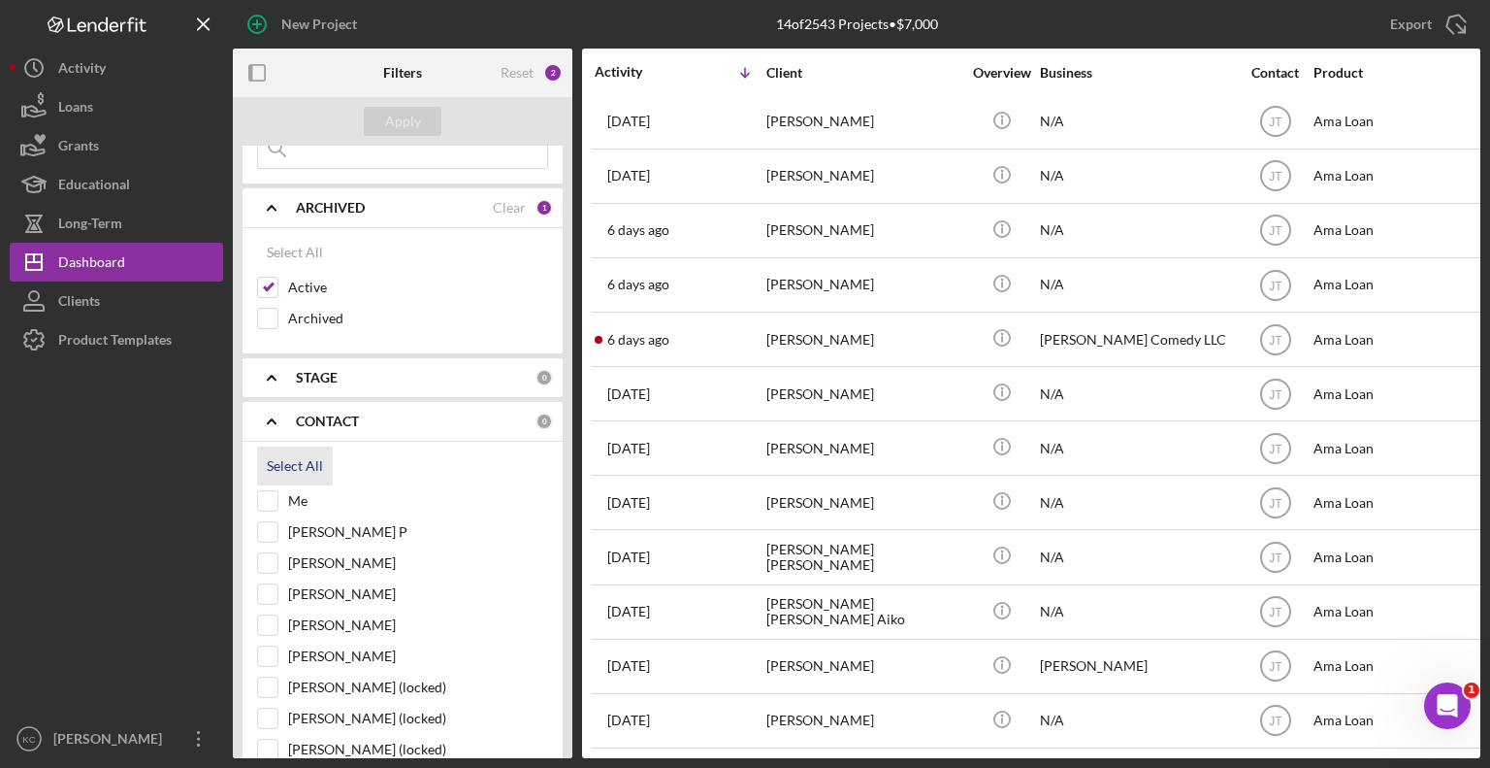
click at [282, 464] on div "Select All" at bounding box center [295, 465] width 56 height 39
checkbox input "true"
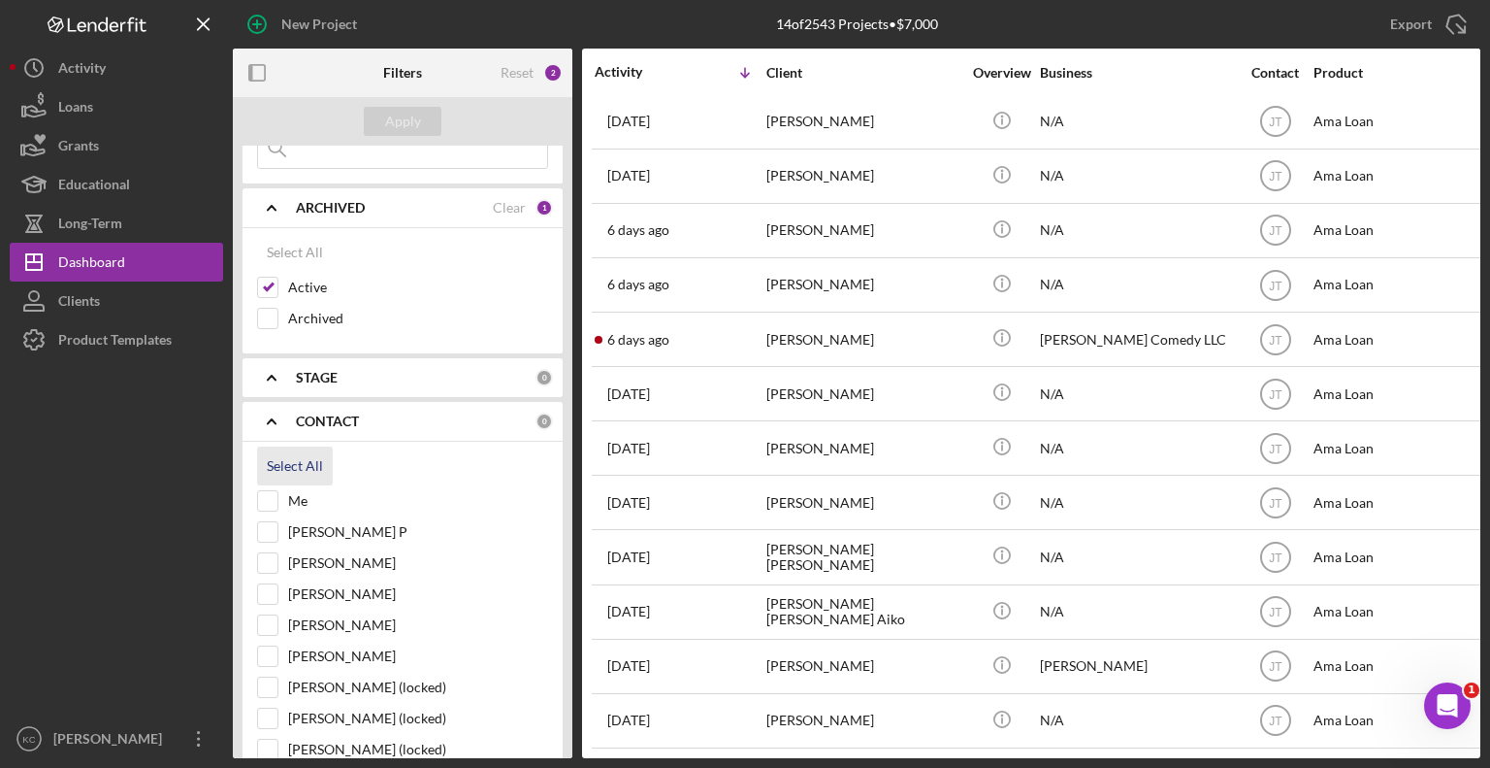
checkbox input "true"
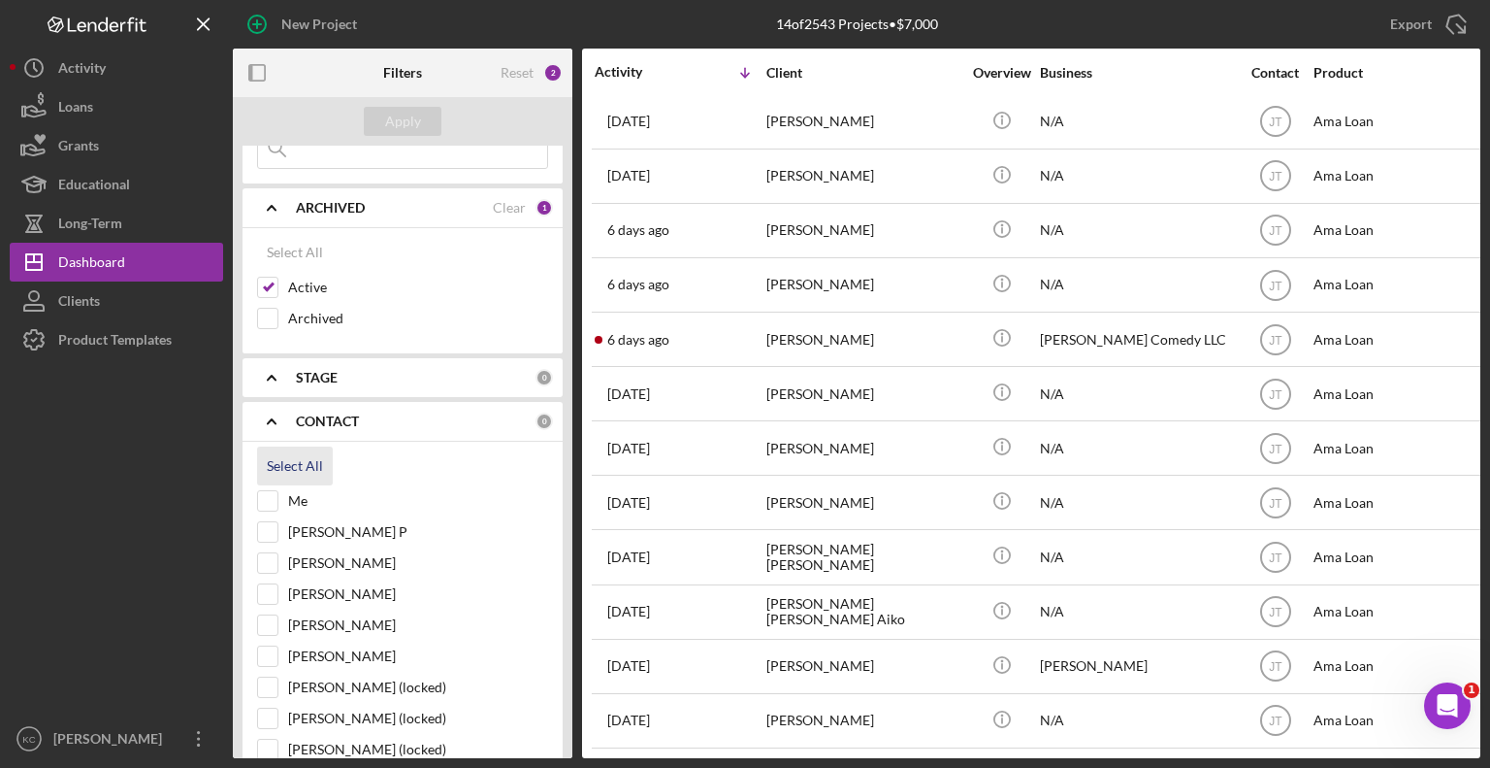
checkbox input "true"
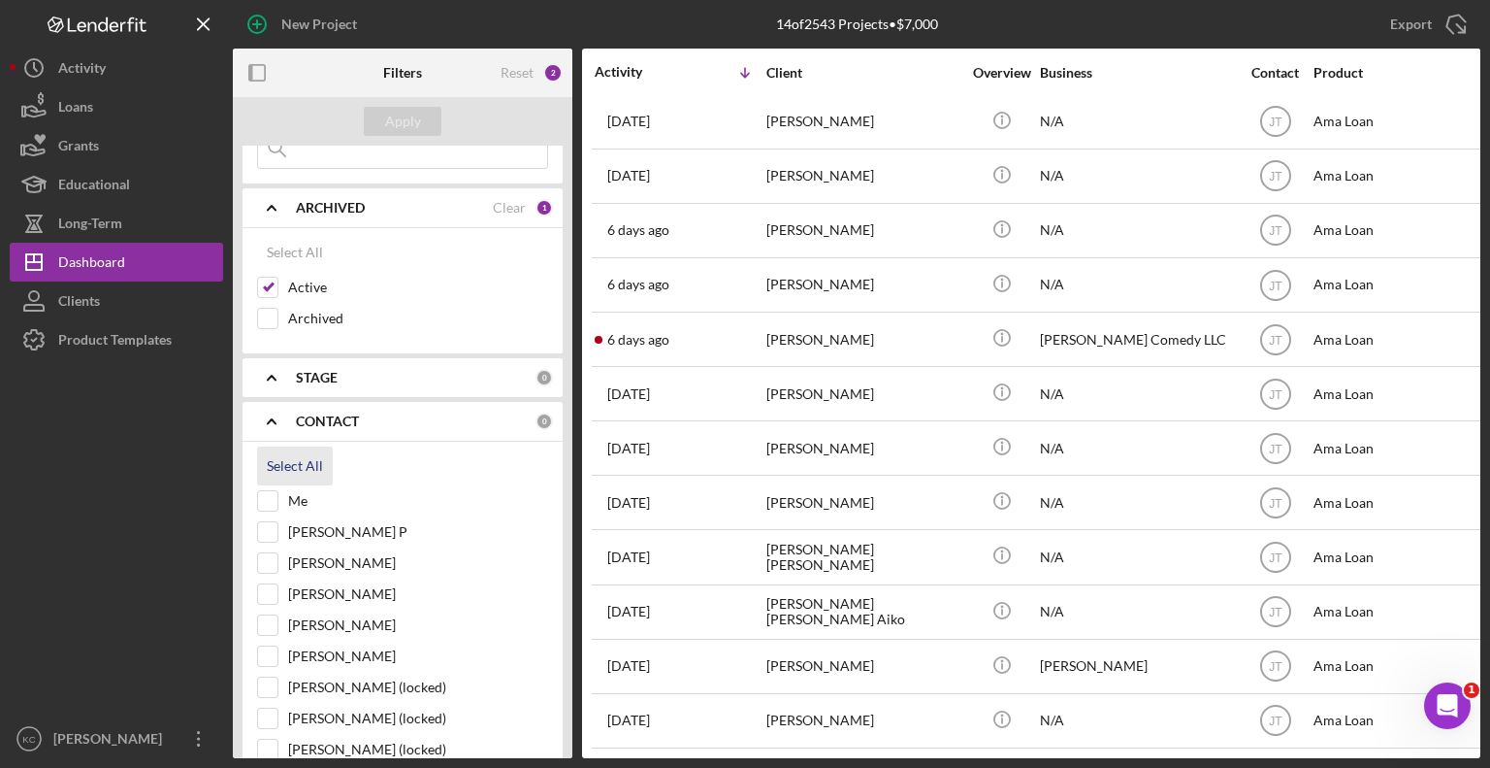
checkbox input "true"
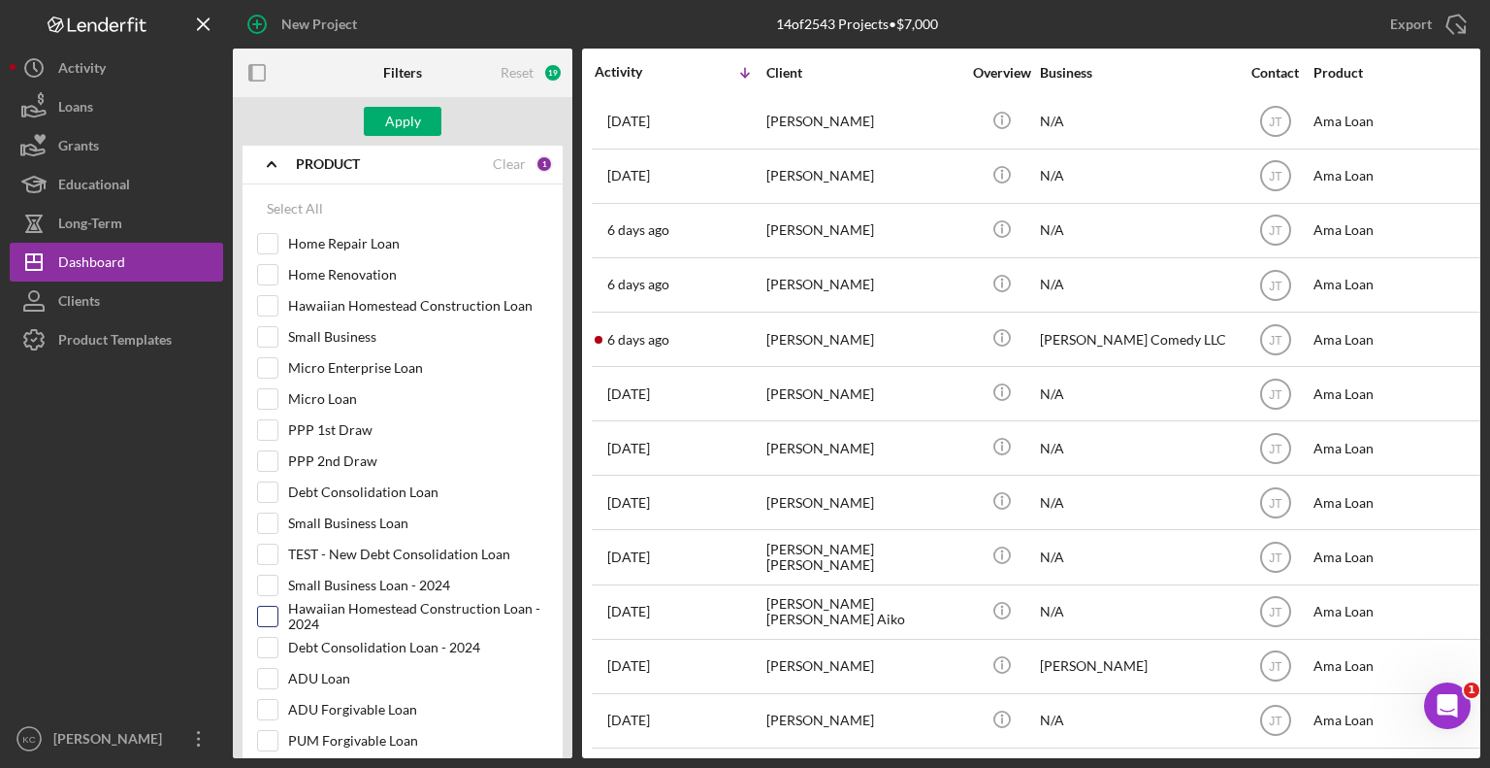
scroll to position [1261, 0]
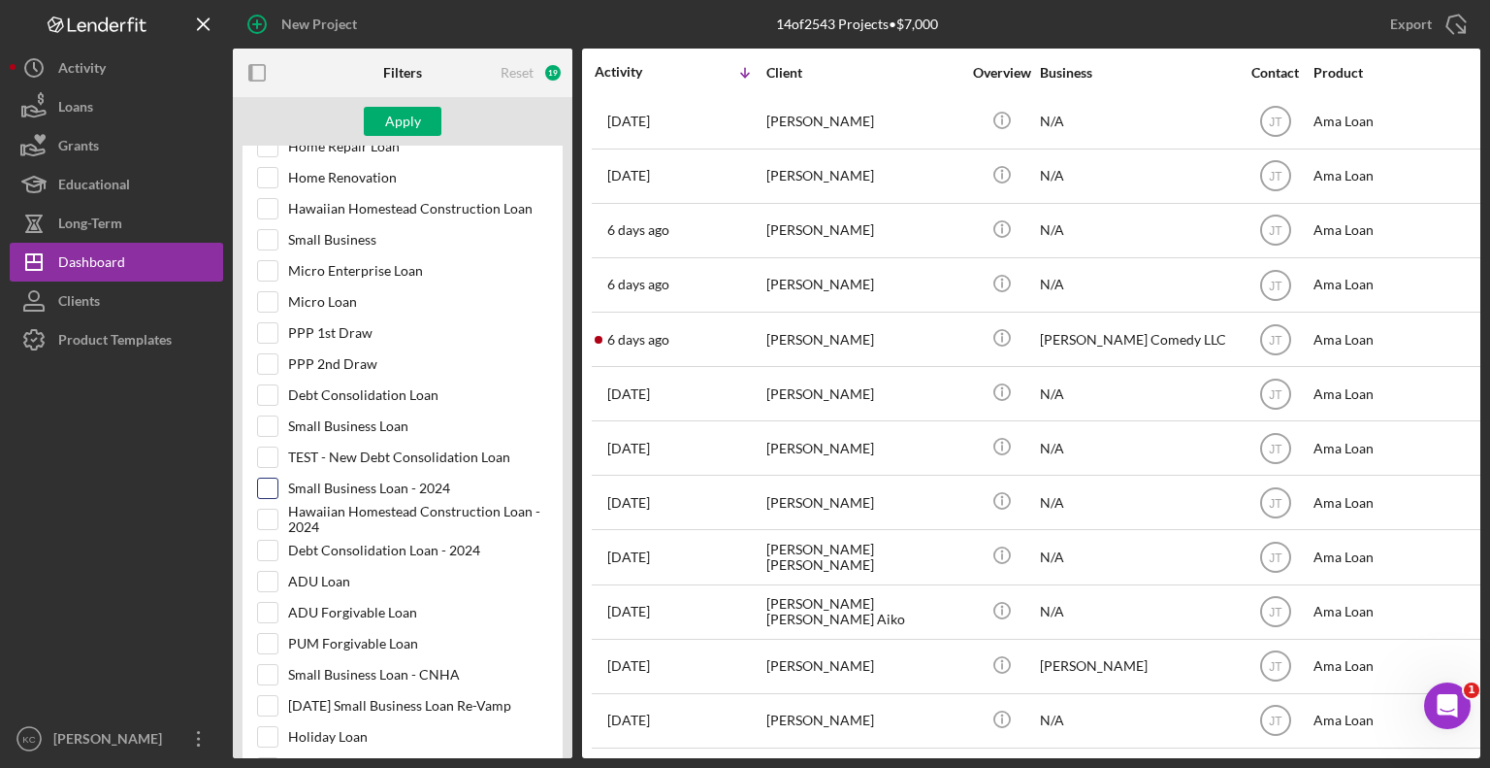
click at [264, 478] on input "Small Business Loan - 2024" at bounding box center [267, 487] width 19 height 19
checkbox input "true"
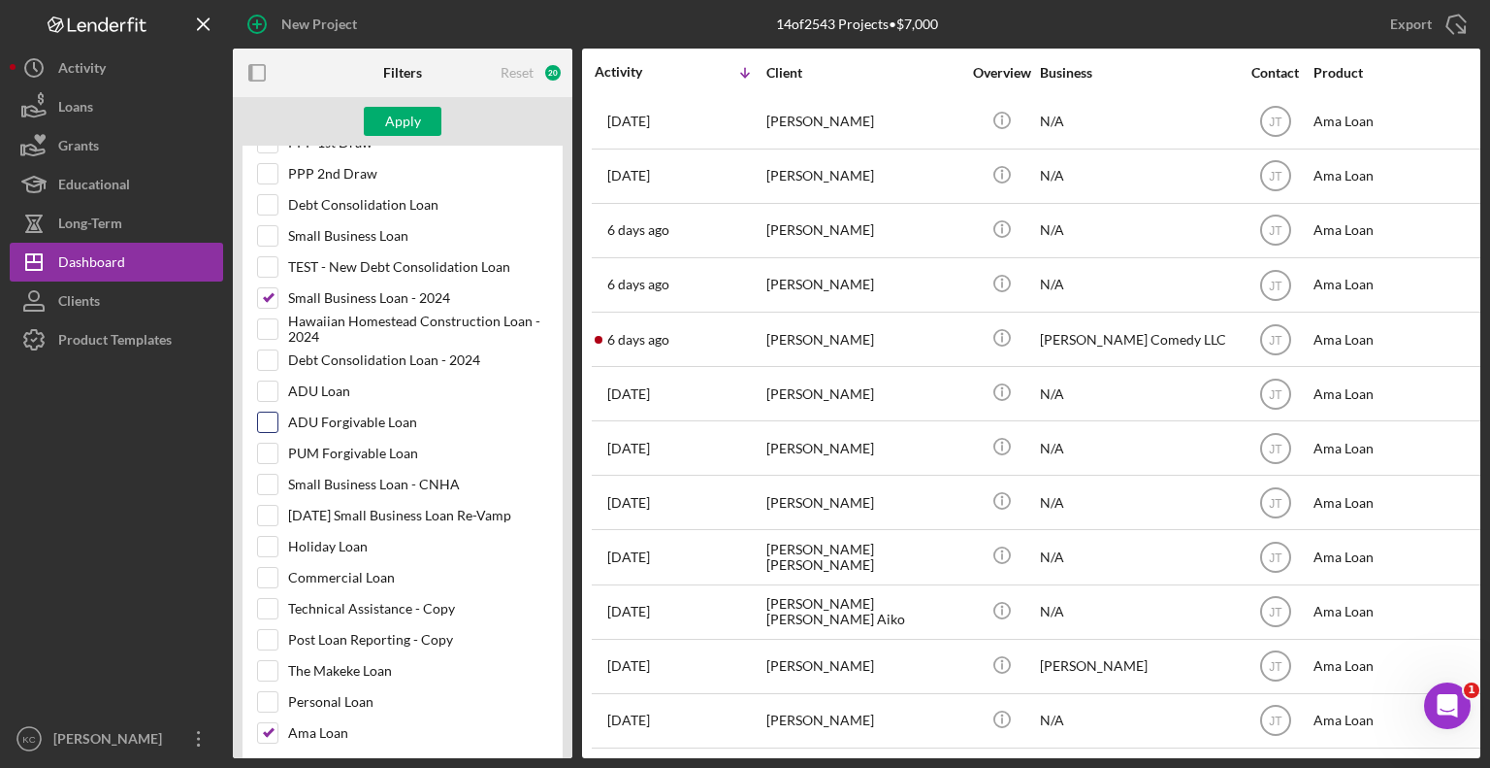
scroll to position [1455, 0]
click at [265, 471] on input "Small Business Loan - CNHA" at bounding box center [267, 480] width 19 height 19
checkbox input "true"
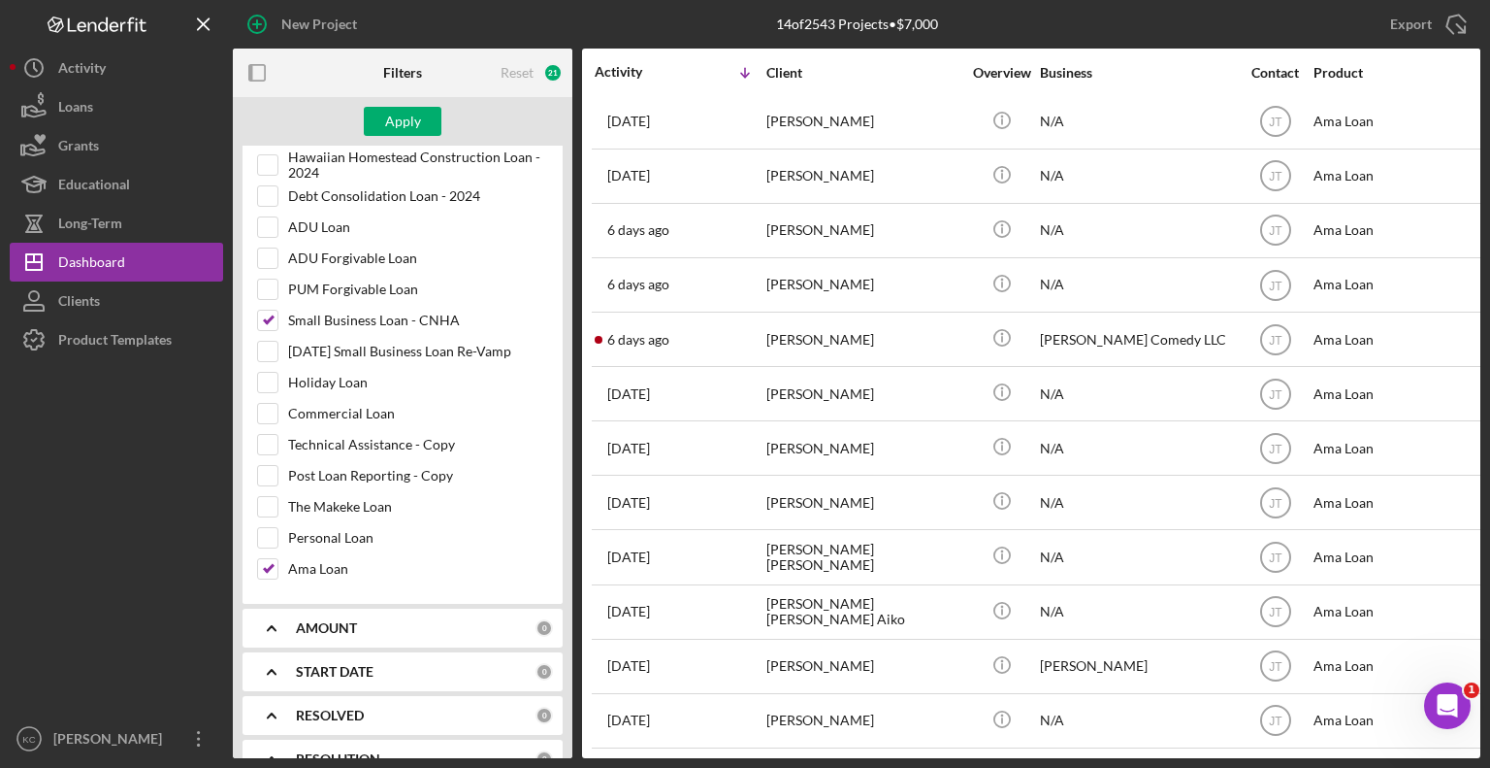
scroll to position [1650, 0]
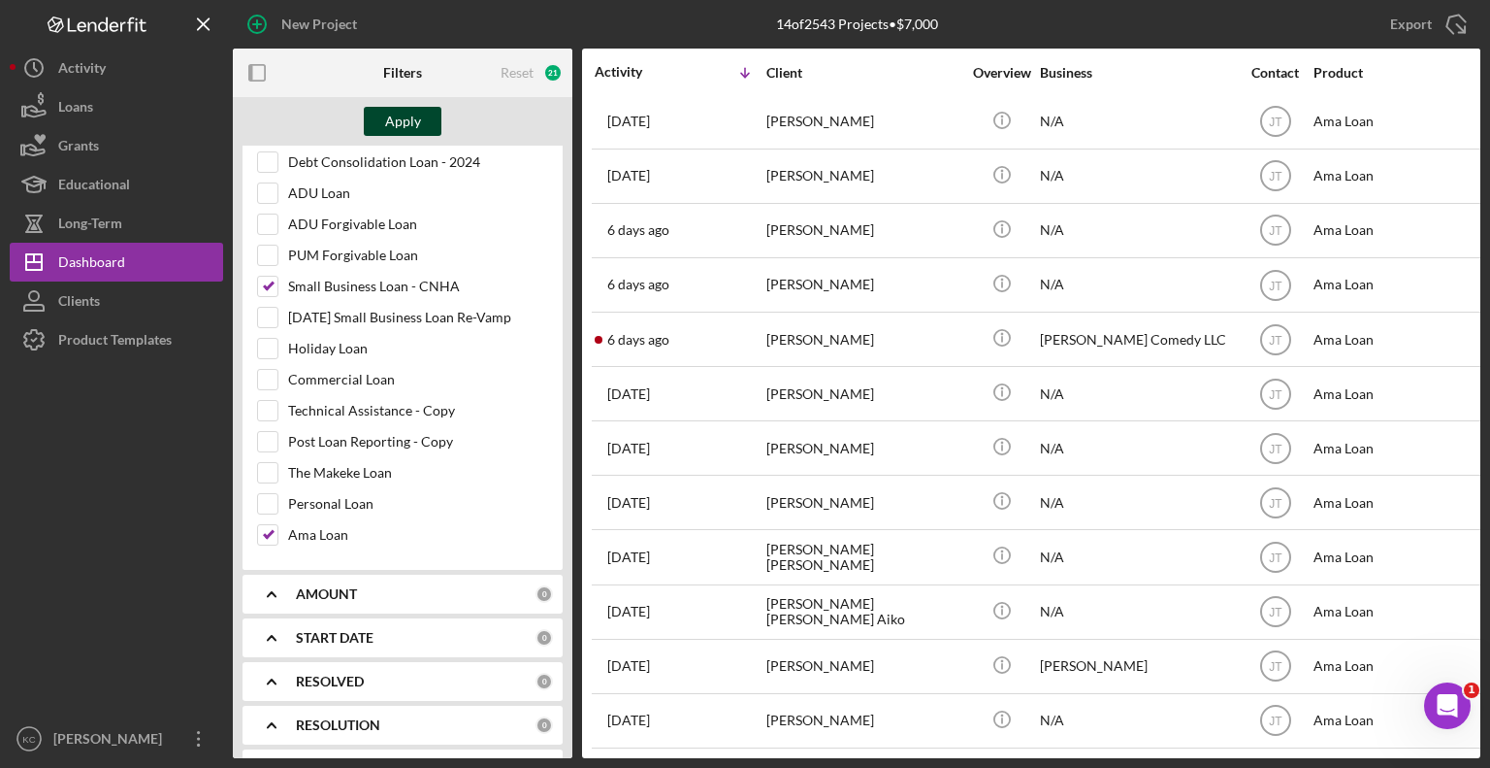
click at [399, 127] on div "Apply" at bounding box center [403, 121] width 36 height 29
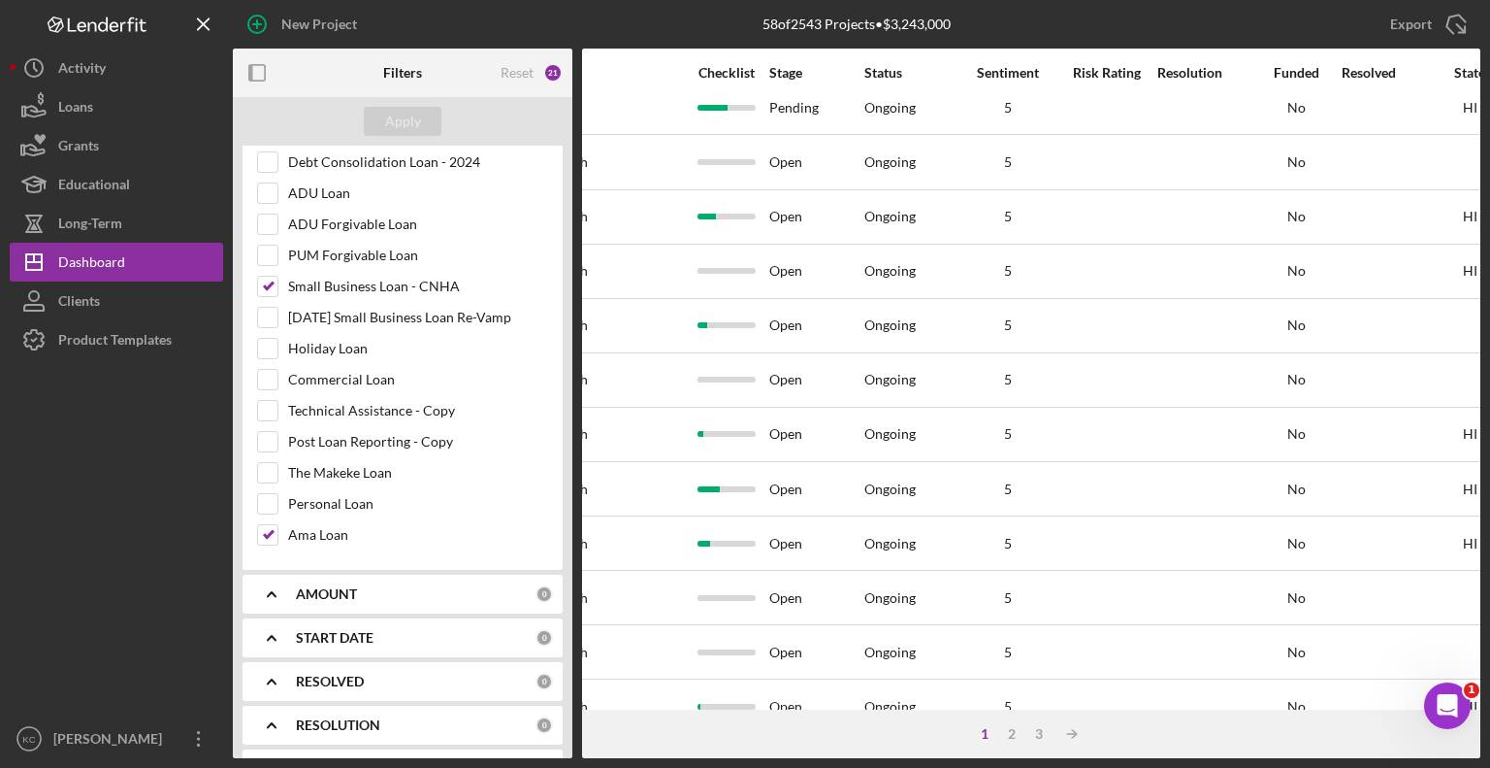
scroll to position [507, 1436]
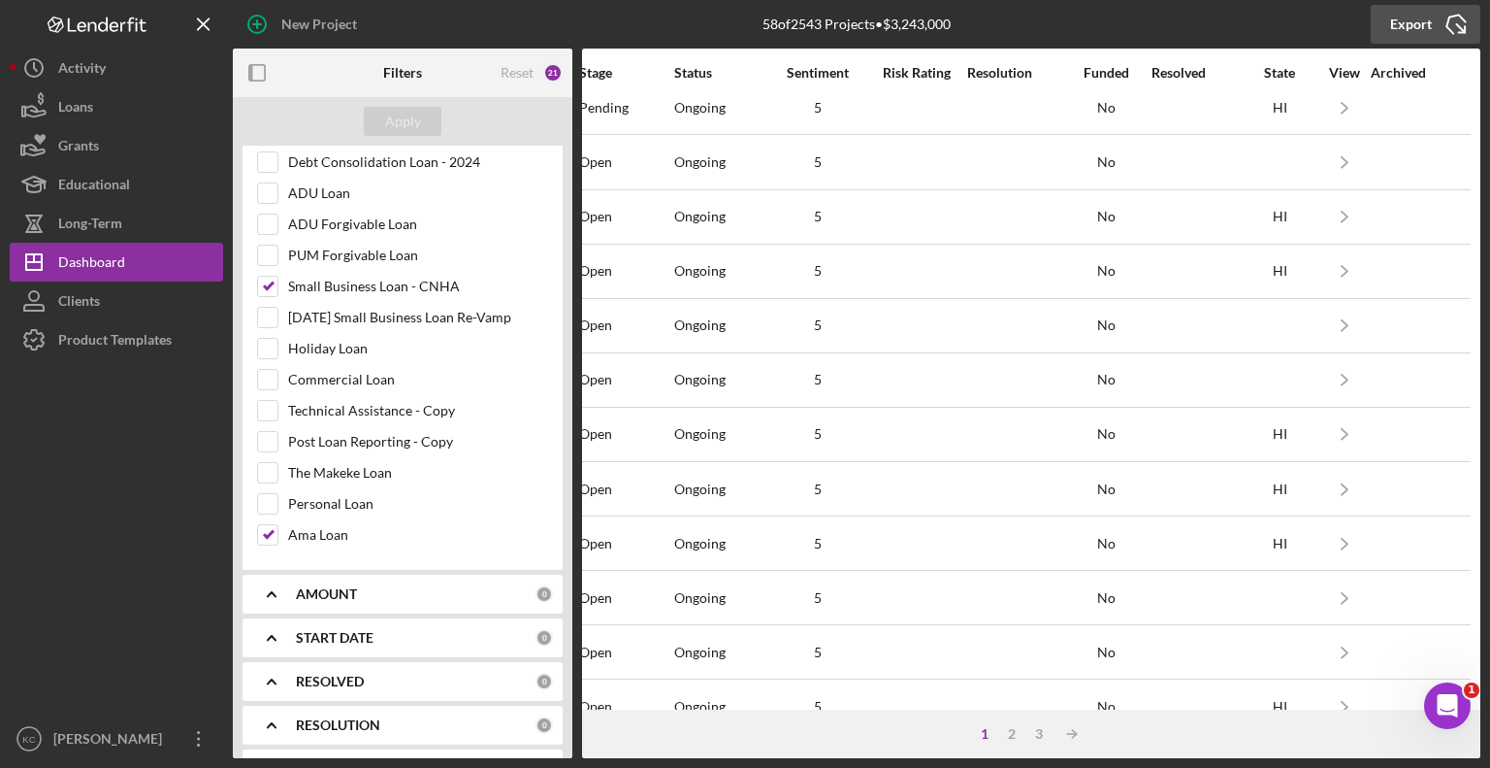
click at [1426, 22] on div "Export" at bounding box center [1411, 24] width 42 height 39
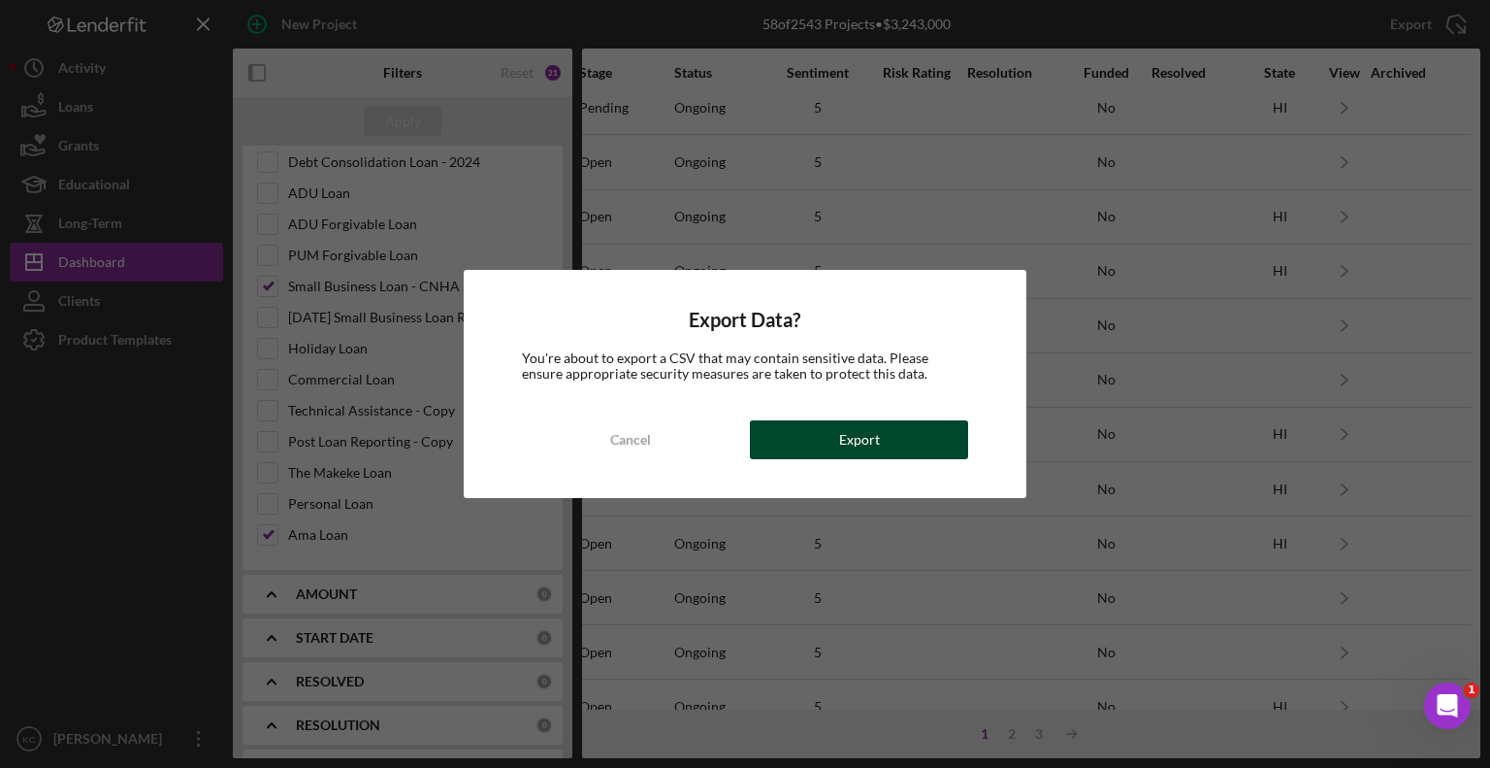
click at [819, 445] on button "Export" at bounding box center [859, 439] width 218 height 39
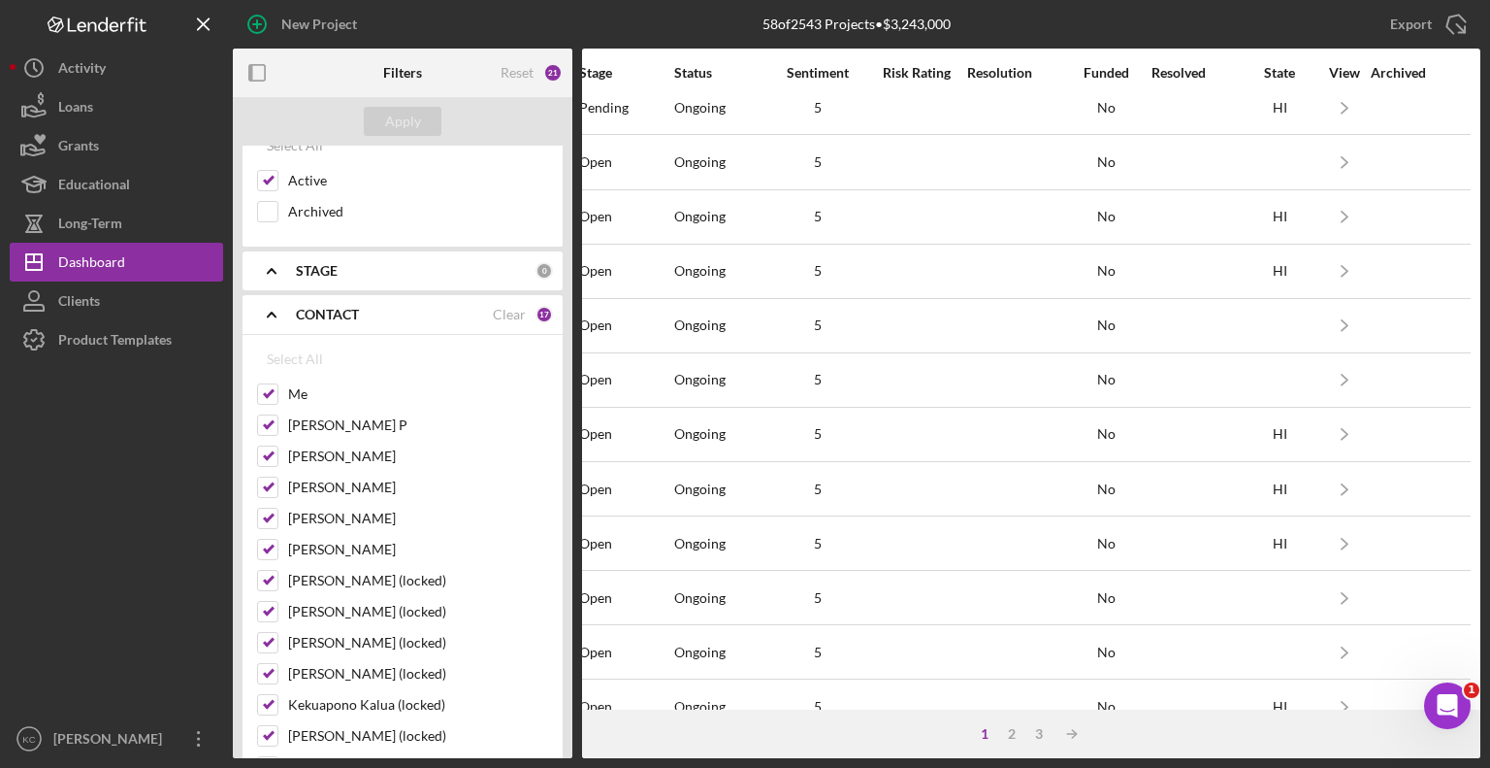
scroll to position [194, 0]
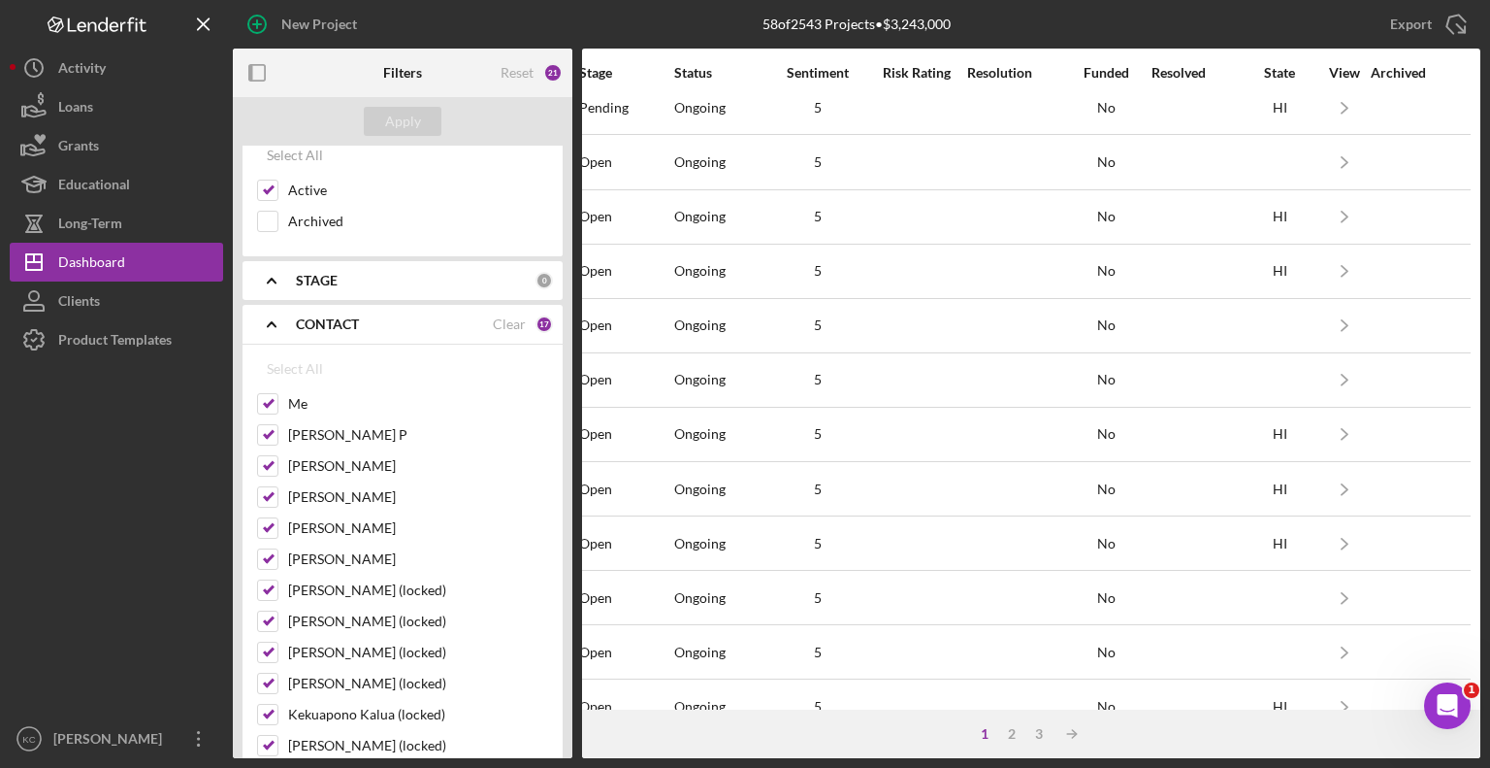
click at [496, 318] on div "Clear" at bounding box center [509, 324] width 33 height 16
checkbox input "false"
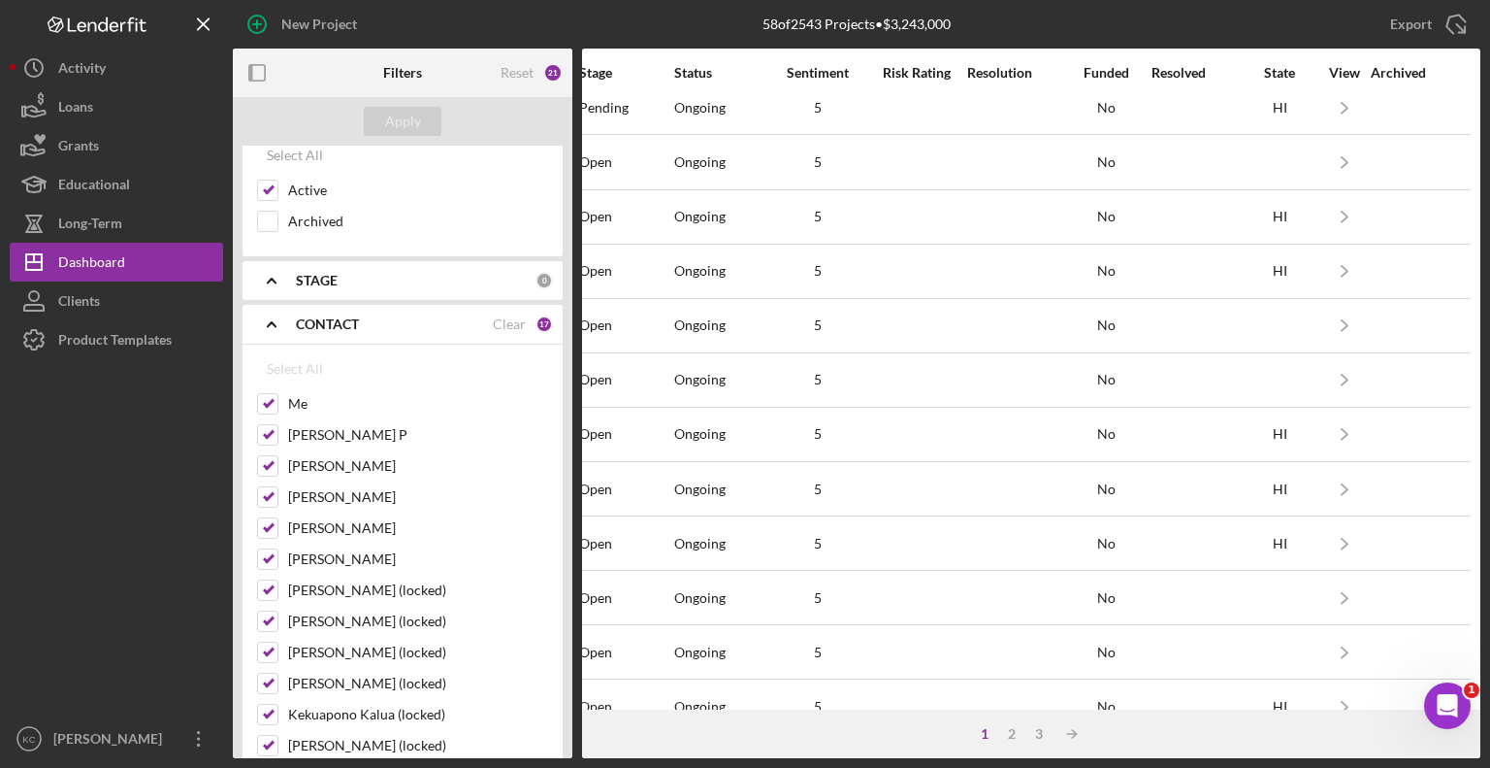
checkbox input "false"
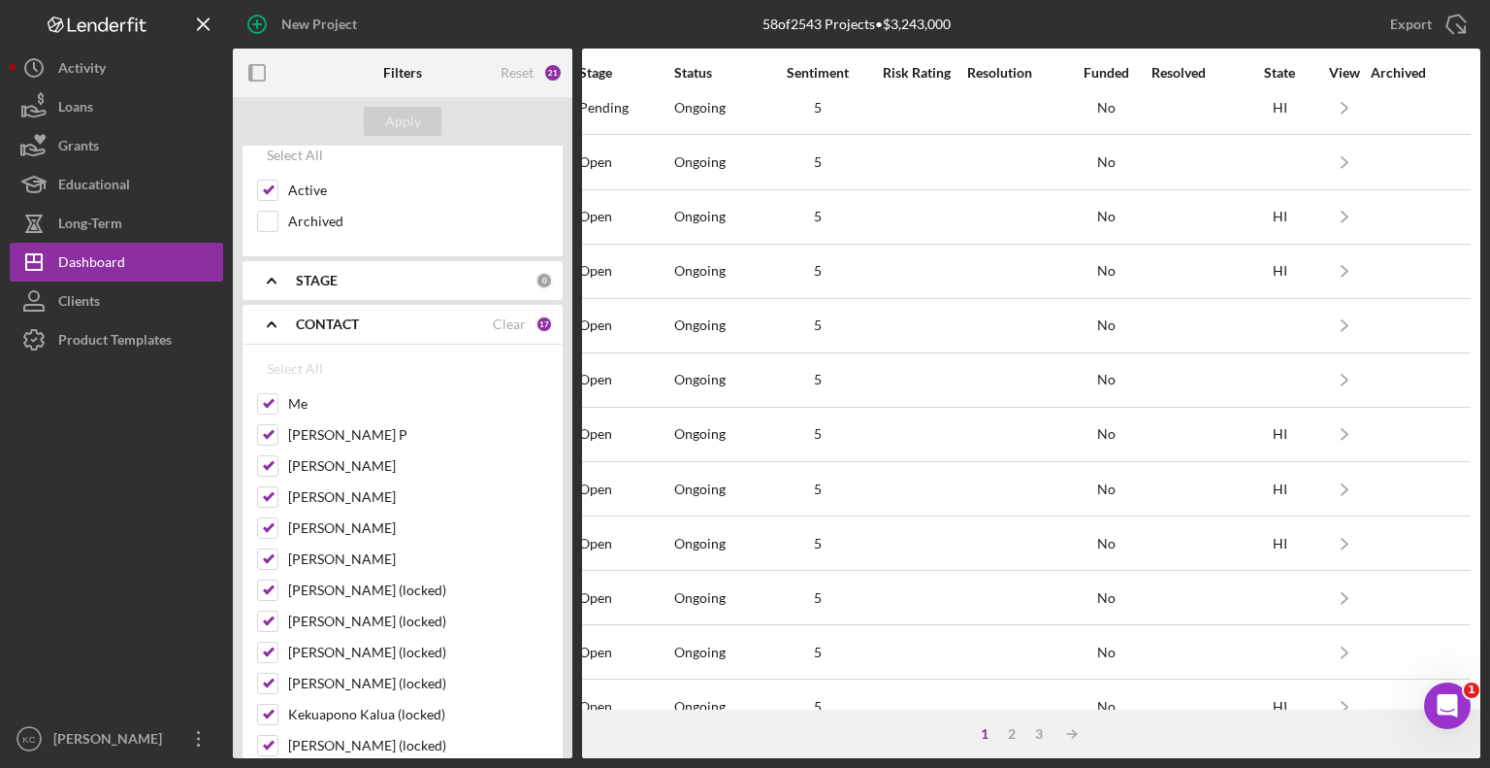
checkbox input "false"
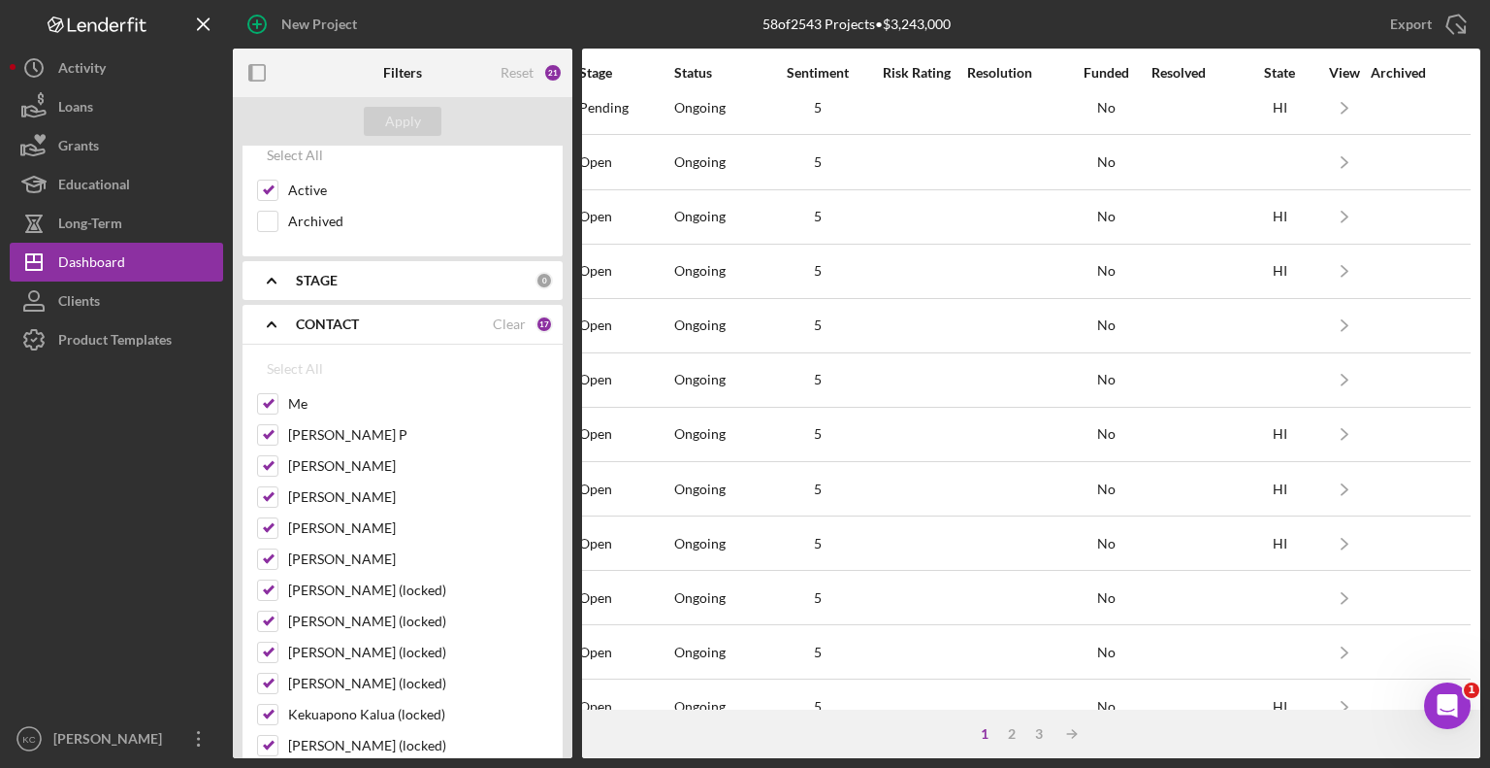
checkbox input "false"
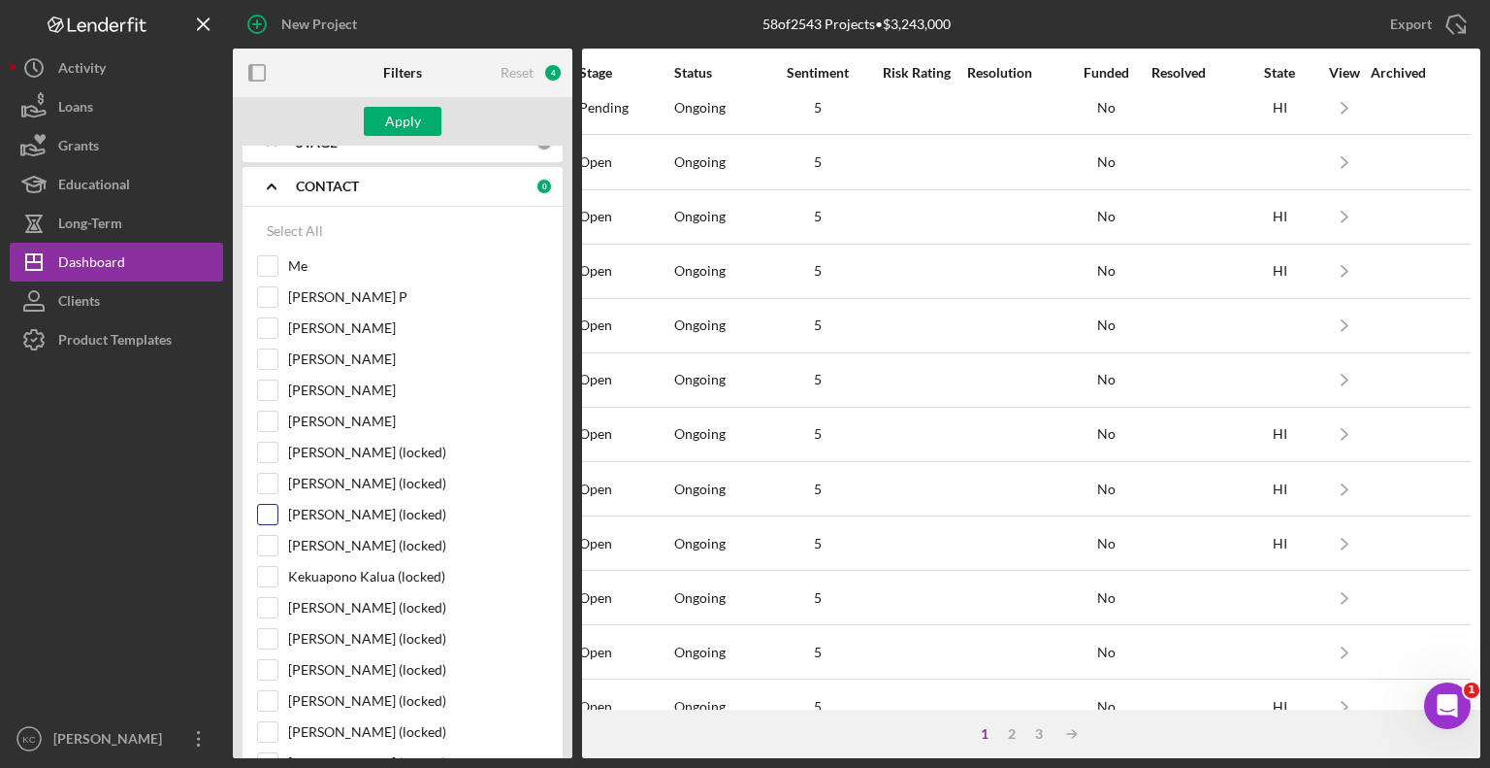
scroll to position [485, 0]
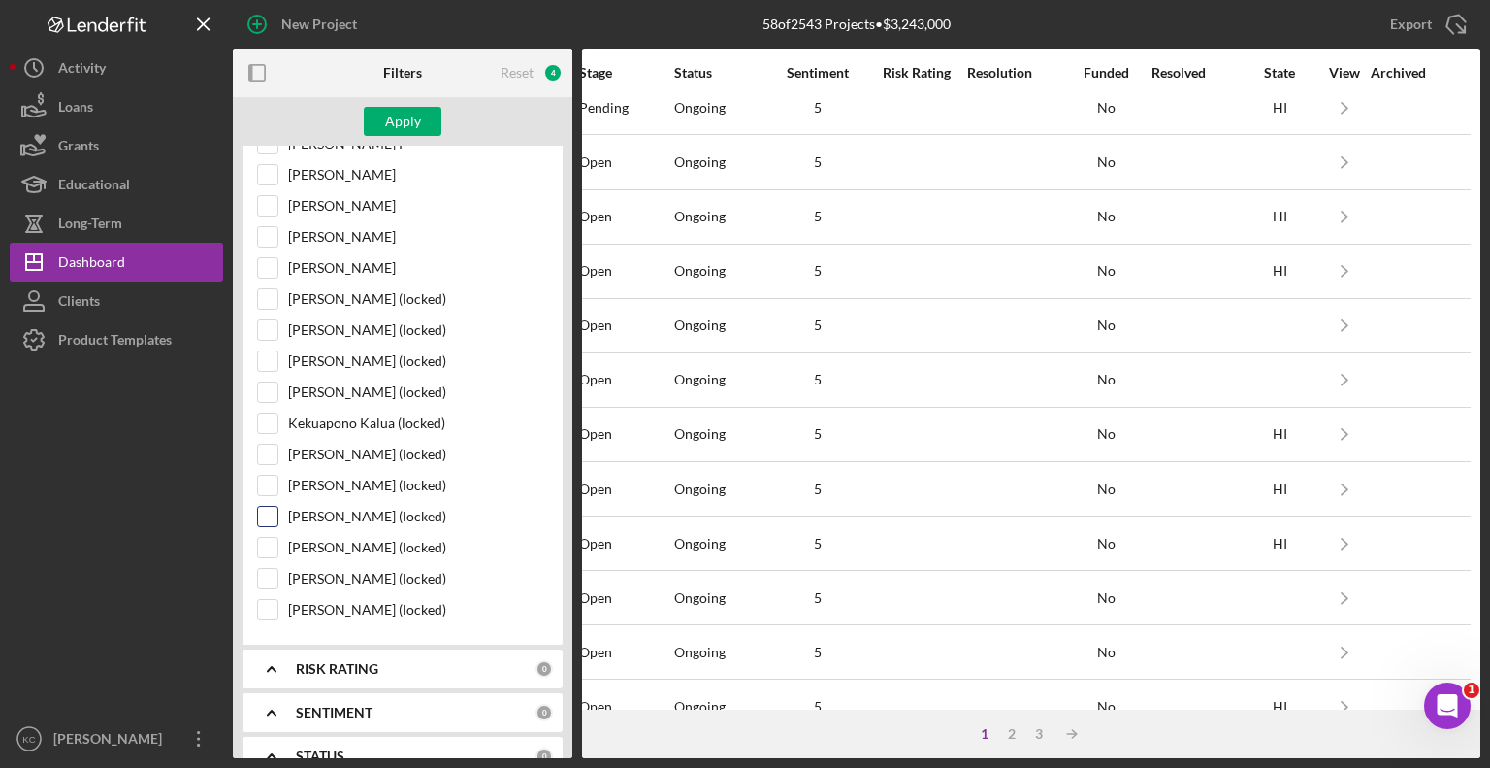
click at [258, 507] on input "[PERSON_NAME] (locked)" at bounding box center [267, 516] width 19 height 19
checkbox input "true"
click at [285, 260] on div "[PERSON_NAME]" at bounding box center [402, 272] width 291 height 31
click at [276, 265] on input "[PERSON_NAME]" at bounding box center [267, 267] width 19 height 19
checkbox input "true"
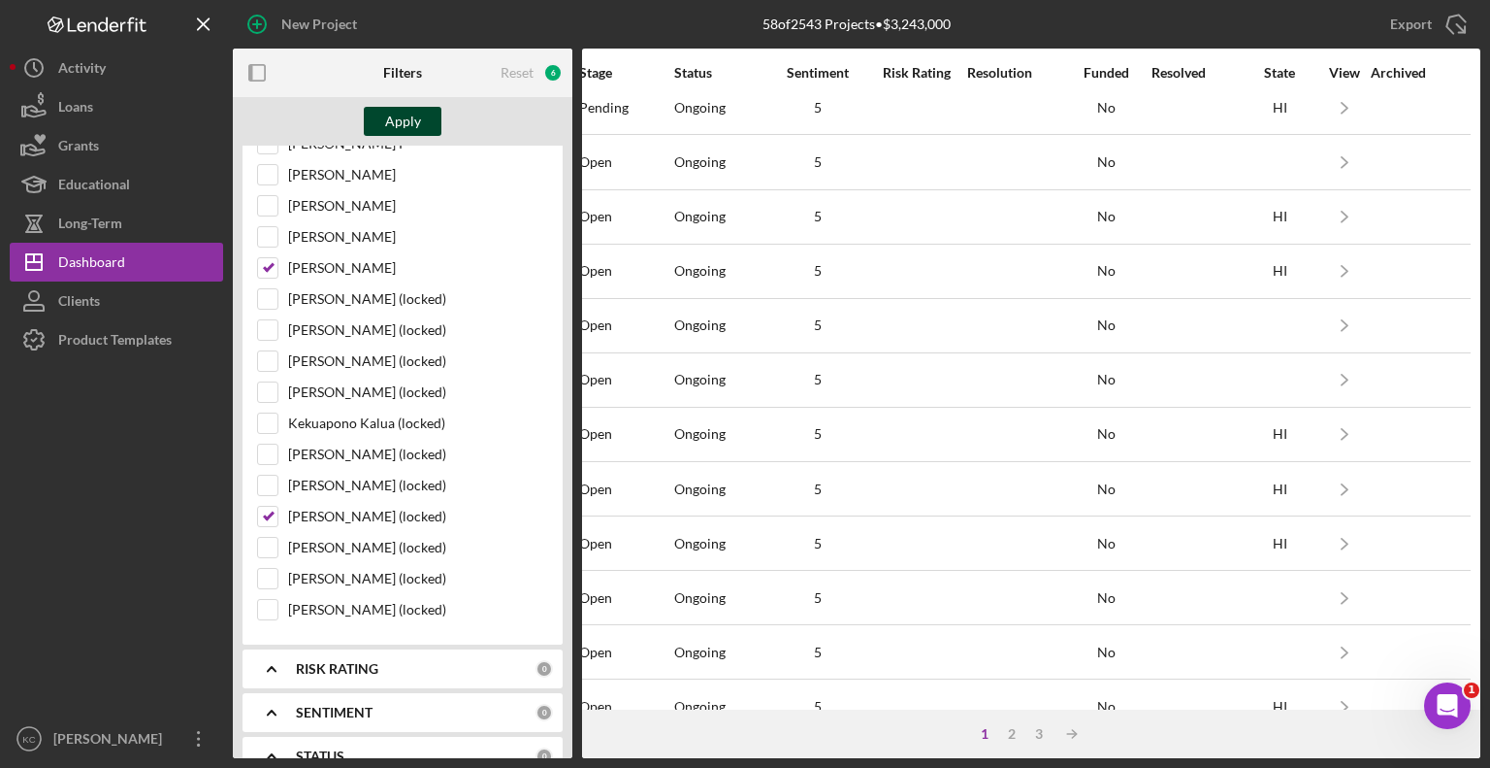
click at [409, 128] on div "Apply" at bounding box center [403, 121] width 36 height 29
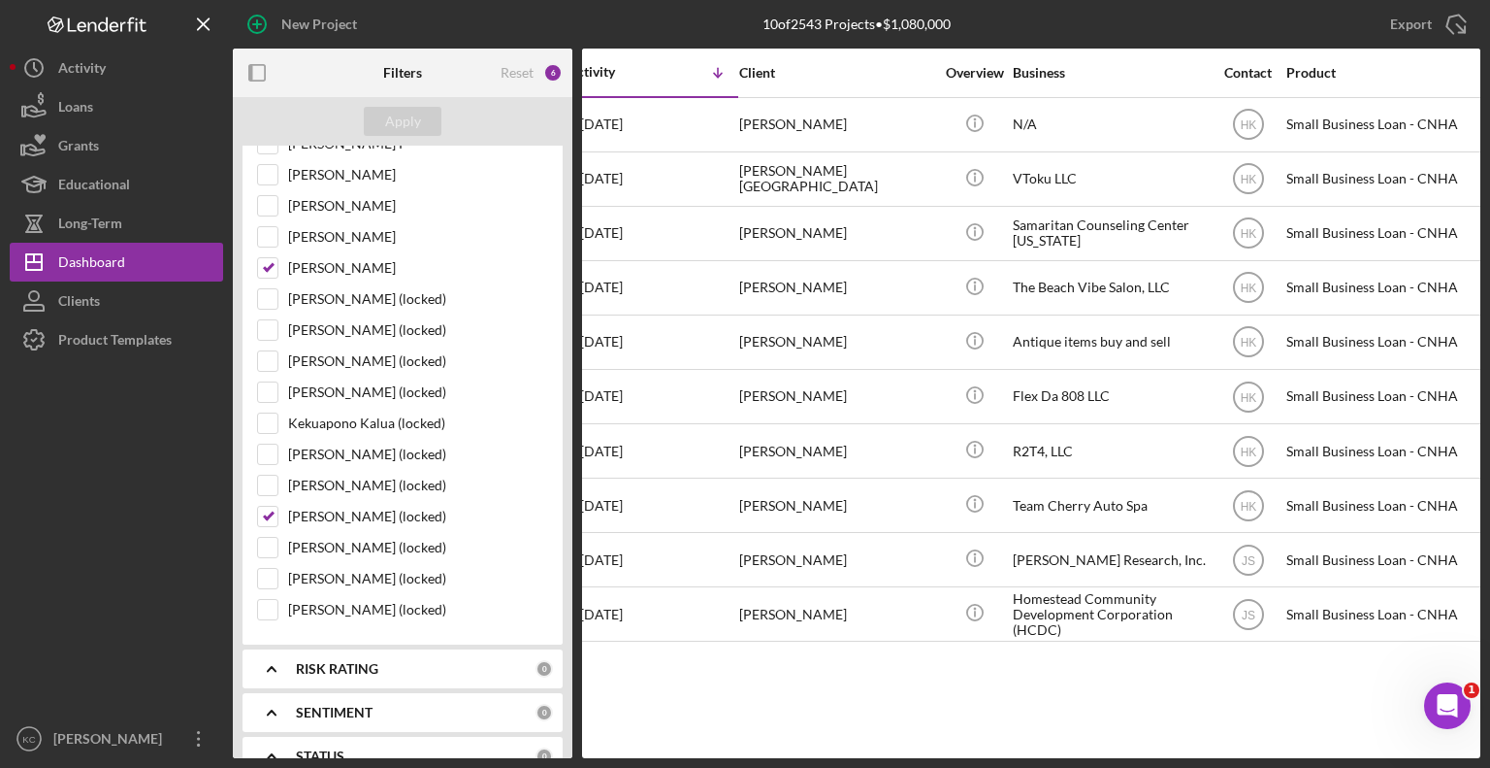
scroll to position [0, 0]
